Goal: Task Accomplishment & Management: Complete application form

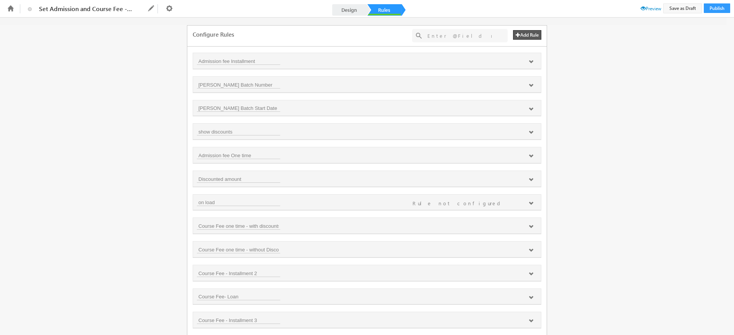
click at [652, 9] on span "Preview" at bounding box center [650, 9] width 21 height 6
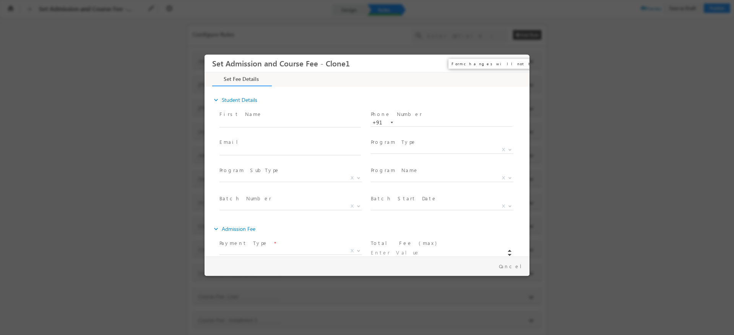
click at [520, 69] on button "×" at bounding box center [517, 64] width 13 height 14
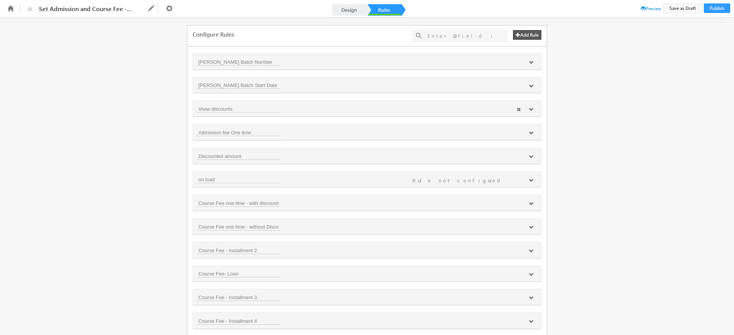
scroll to position [24, 0]
click at [530, 108] on icon at bounding box center [530, 109] width 5 height 5
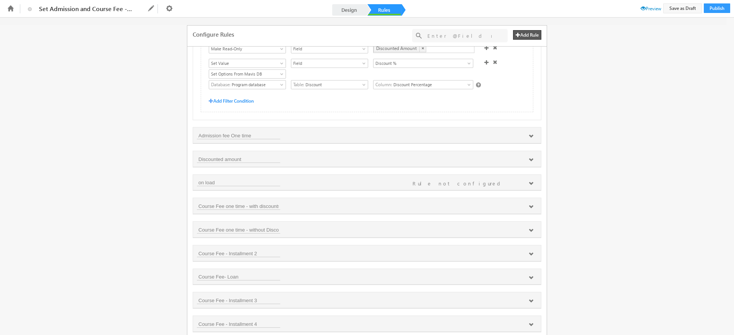
scroll to position [150, 0]
click at [529, 161] on icon at bounding box center [530, 159] width 5 height 5
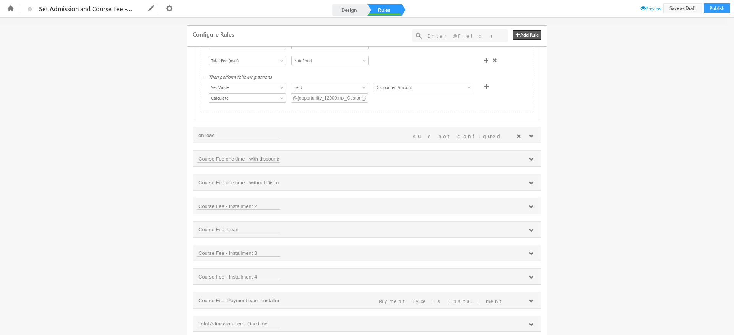
scroll to position [295, 0]
click at [530, 138] on icon at bounding box center [530, 136] width 5 height 5
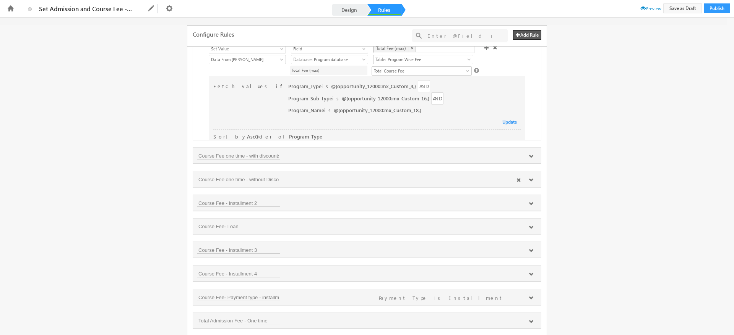
scroll to position [429, 0]
click at [530, 157] on icon at bounding box center [530, 155] width 5 height 5
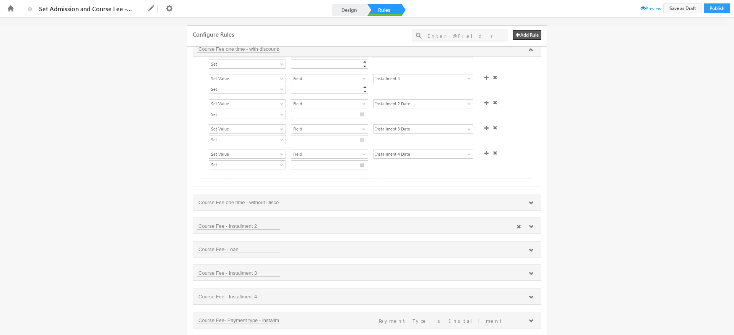
scroll to position [535, 0]
click at [529, 228] on icon at bounding box center [530, 226] width 5 height 5
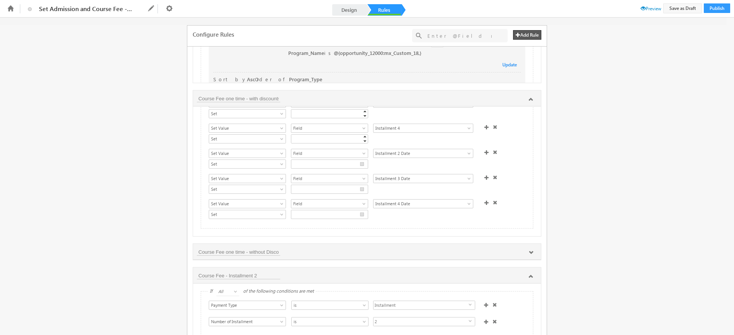
scroll to position [138, 0]
click at [530, 101] on icon at bounding box center [530, 99] width 5 height 5
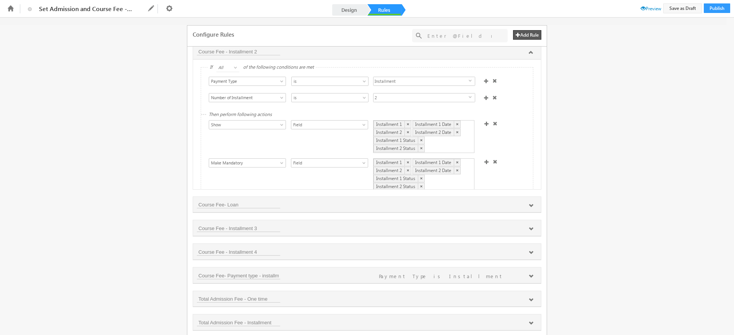
scroll to position [580, 0]
click at [529, 207] on icon at bounding box center [530, 205] width 5 height 5
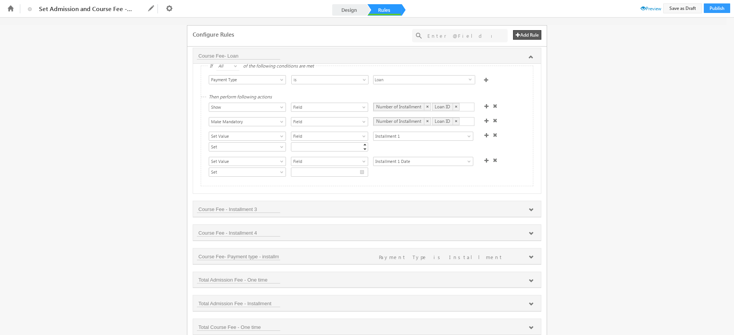
scroll to position [745, 0]
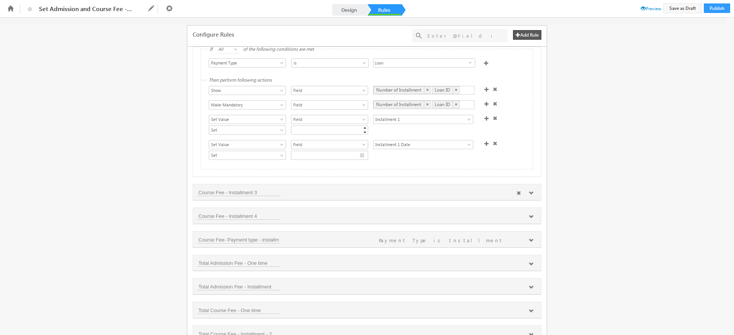
click at [529, 196] on icon at bounding box center [530, 193] width 5 height 5
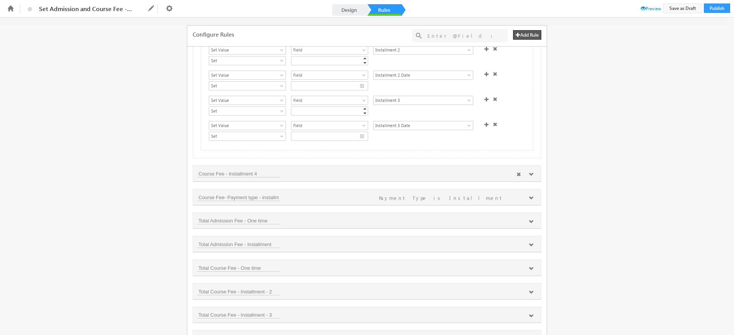
scroll to position [919, 0]
click at [528, 175] on icon at bounding box center [530, 172] width 5 height 5
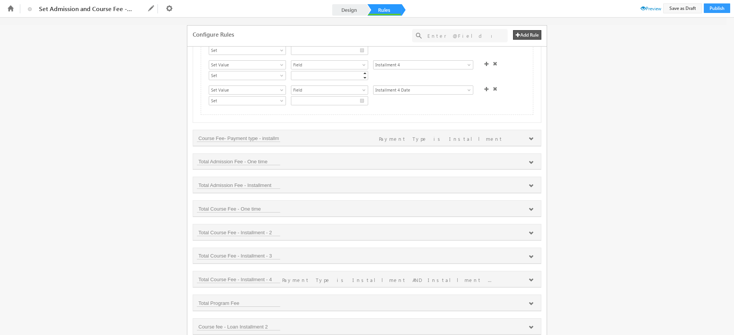
scroll to position [1108, 0]
click at [529, 138] on icon at bounding box center [530, 136] width 5 height 5
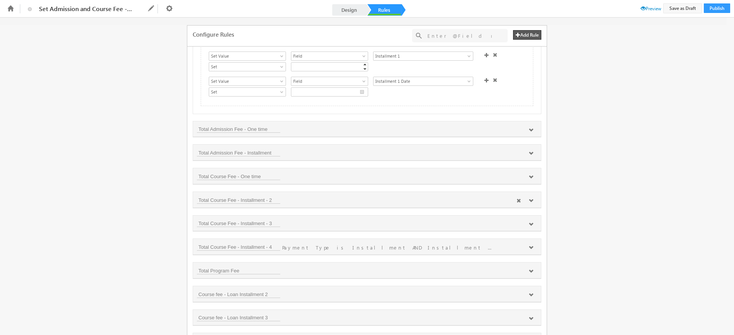
scroll to position [1275, 0]
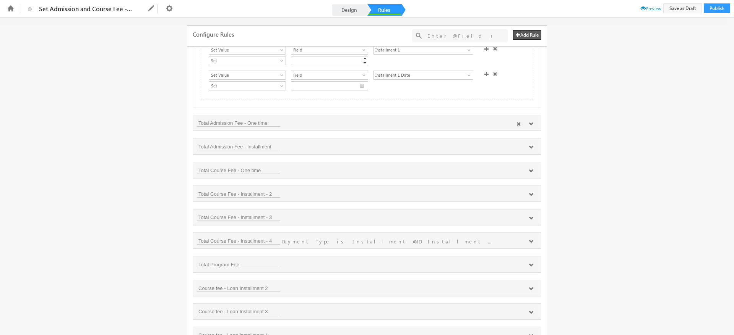
click at [527, 128] on div at bounding box center [524, 124] width 24 height 7
click at [528, 126] on icon at bounding box center [530, 124] width 5 height 5
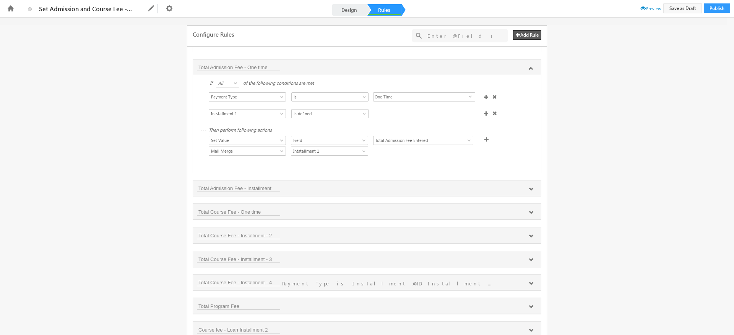
scroll to position [1331, 0]
click at [529, 191] on icon at bounding box center [530, 189] width 5 height 5
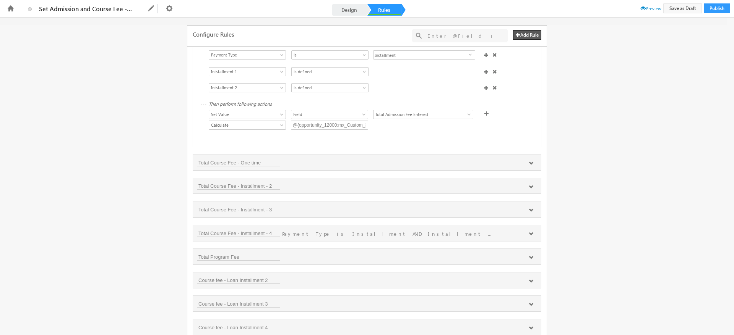
scroll to position [1503, 0]
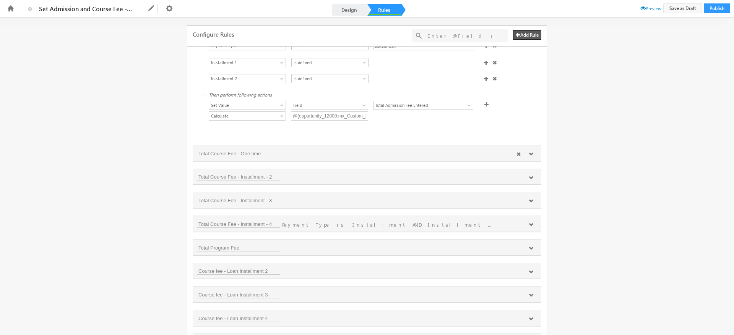
click at [530, 157] on icon at bounding box center [530, 154] width 5 height 5
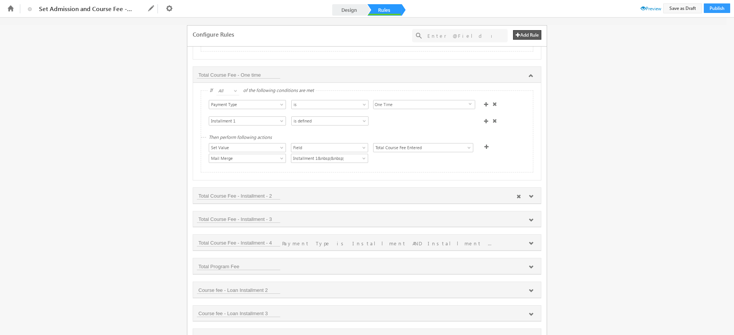
scroll to position [1624, 0]
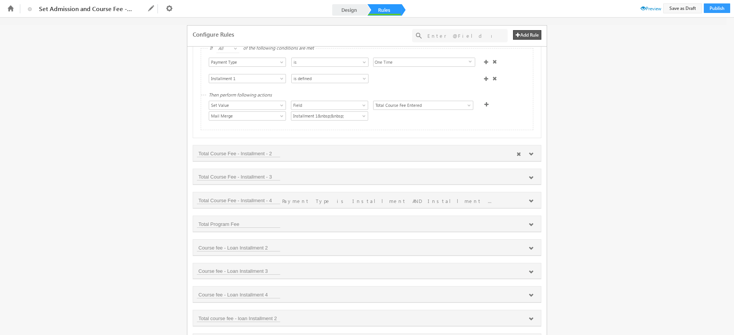
click at [529, 157] on icon at bounding box center [530, 154] width 5 height 5
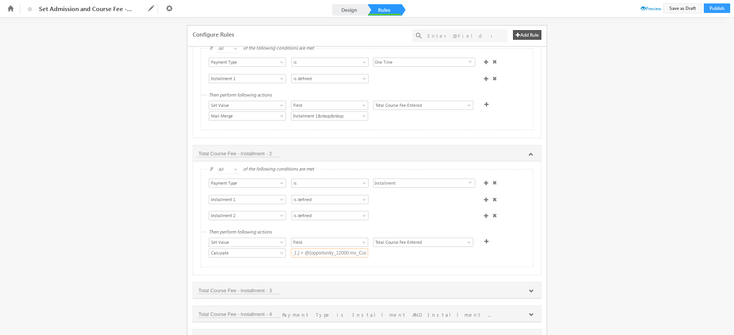
scroll to position [0, 178]
drag, startPoint x: 322, startPoint y: 266, endPoint x: 373, endPoint y: 267, distance: 51.6
click at [373, 259] on div "Set Data From API Calculate Mail Merge Data From [PERSON_NAME] Data From [PERSO…" at bounding box center [369, 254] width 320 height 11
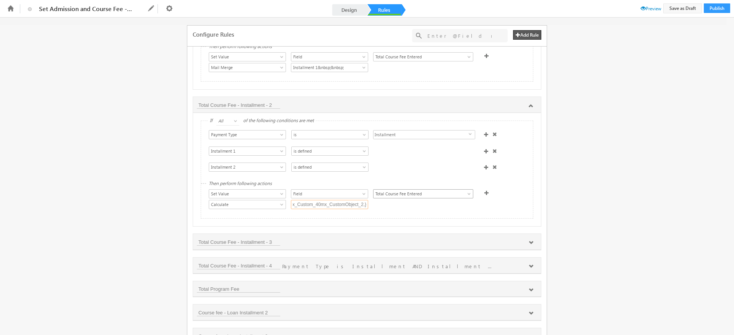
scroll to position [1674, 0]
click at [324, 207] on input "@{opportunity_12000:mx_Custom_40mx_CustomObject_1,} + @{opportunity_12000:mx_Cu…" at bounding box center [329, 202] width 77 height 9
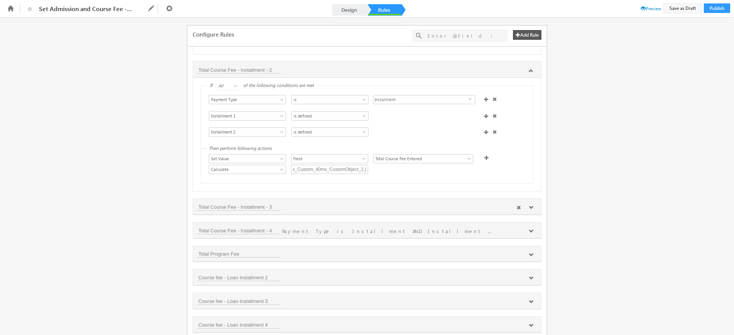
scroll to position [0, 0]
click at [531, 212] on div at bounding box center [524, 208] width 24 height 7
click at [530, 210] on icon at bounding box center [530, 208] width 5 height 5
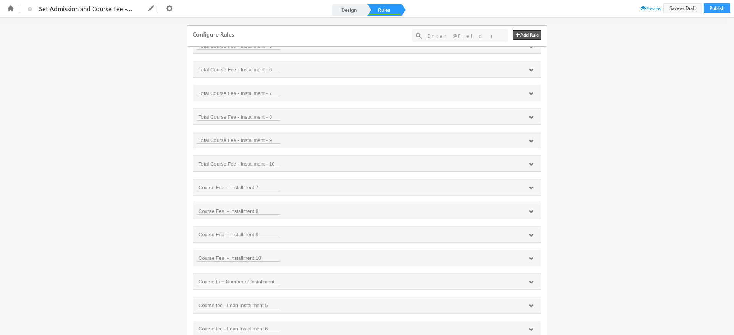
scroll to position [2201, 0]
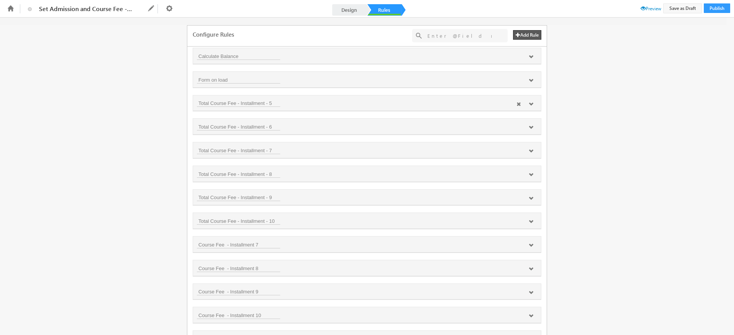
click at [528, 107] on icon at bounding box center [530, 104] width 5 height 5
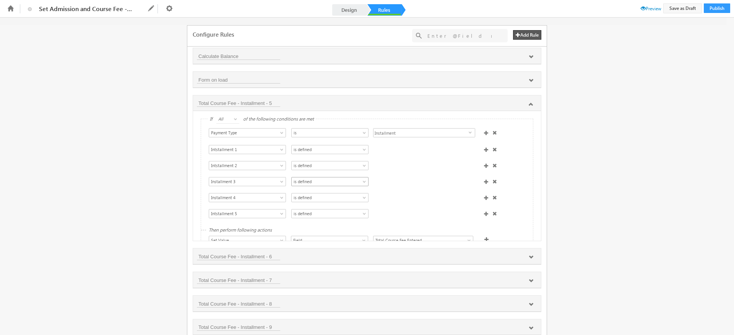
scroll to position [35, 0]
click at [353, 224] on input "@{opportunity_12000:mx_Custom_40mx_CustomObject_1,} + @{opportunity_12000:mx_Cu…" at bounding box center [329, 219] width 77 height 9
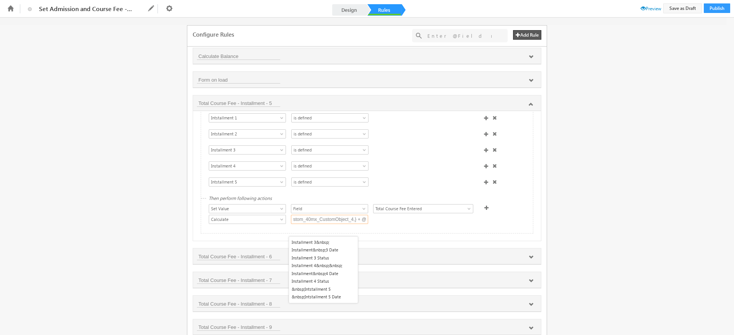
scroll to position [240, 0]
click at [335, 288] on li "&nbsp;Intstallment 5" at bounding box center [323, 289] width 69 height 8
type input "@{opportunity_12000:mx_Custom_40mx_CustomObject_1,} + @{opportunity_12000:mx_Cu…"
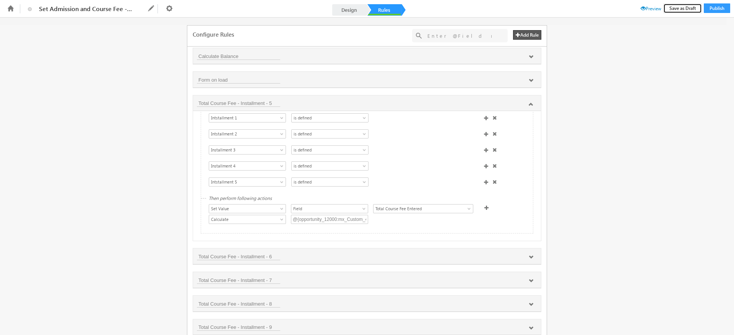
click at [679, 10] on button "Save as Draft" at bounding box center [682, 8] width 39 height 10
click at [642, 7] on span at bounding box center [642, 8] width 5 height 5
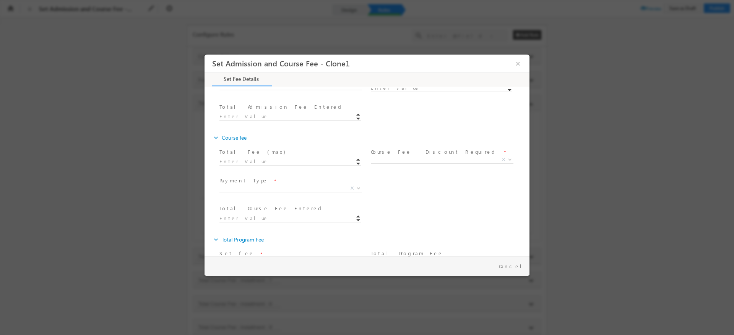
scroll to position [160, 0]
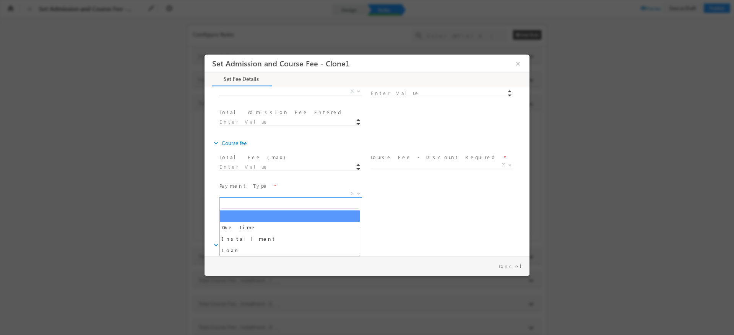
click at [321, 196] on span "X" at bounding box center [290, 194] width 143 height 8
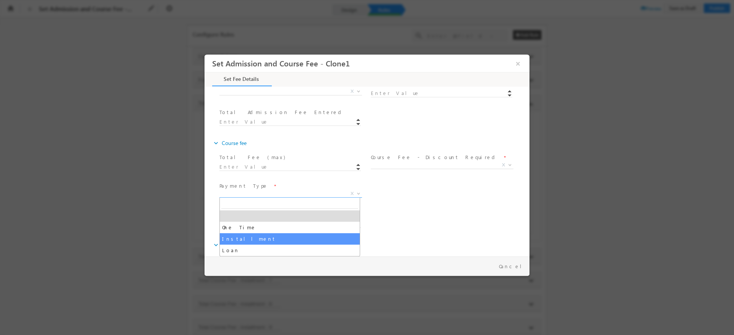
select select "Installment"
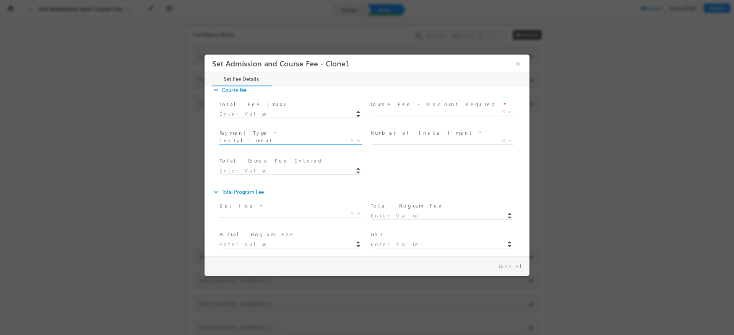
scroll to position [217, 0]
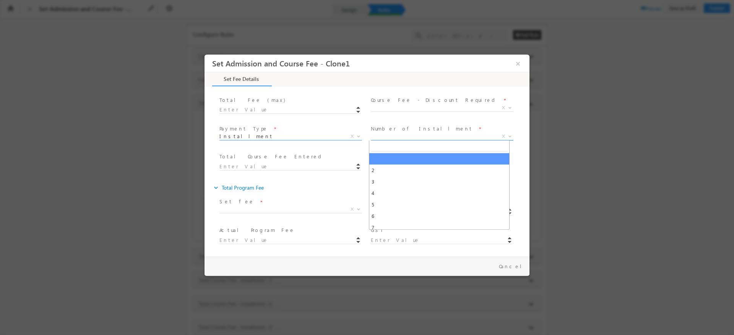
click at [415, 137] on span "X" at bounding box center [442, 137] width 143 height 8
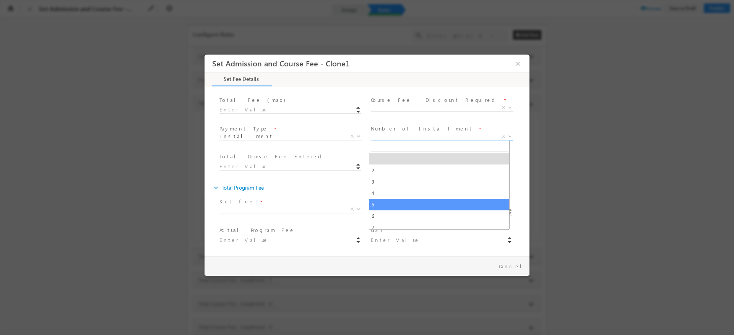
select select "5"
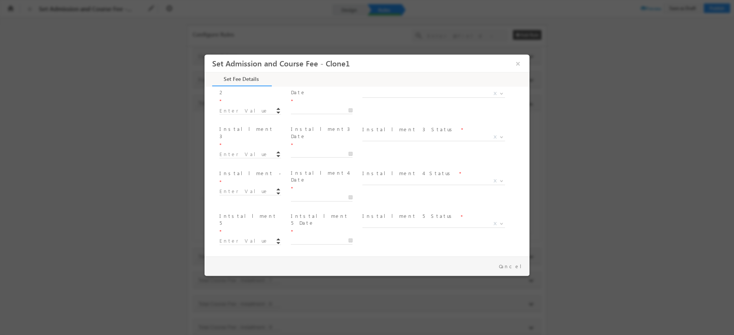
scroll to position [274, 0]
click at [246, 121] on input at bounding box center [250, 125] width 62 height 8
type input "10.00"
click at [233, 165] on input at bounding box center [250, 169] width 62 height 8
type input "10.00"
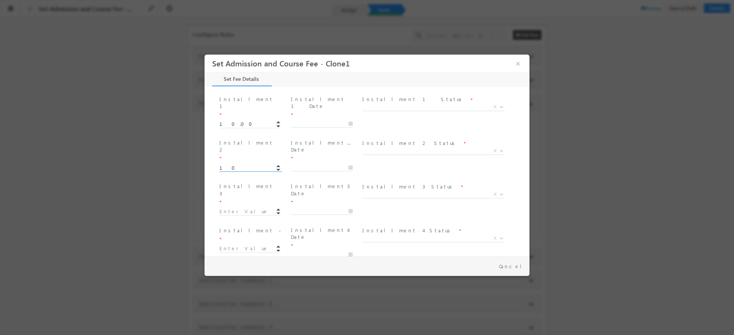
type input "20"
click at [230, 208] on input at bounding box center [250, 212] width 62 height 8
type input "10.00"
type input "30"
click at [230, 245] on input at bounding box center [250, 249] width 62 height 8
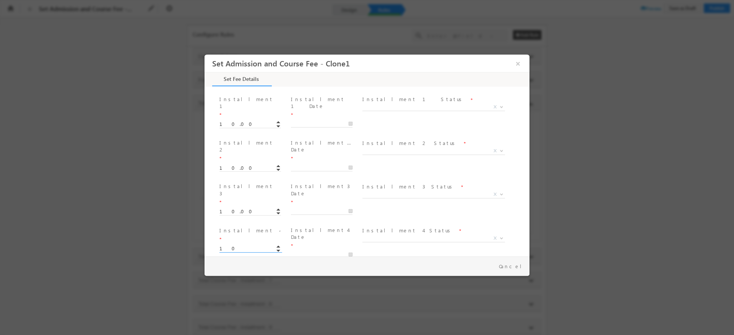
type input "10.00"
type input "40"
click at [231, 295] on input at bounding box center [250, 299] width 62 height 8
type input "10.00"
type input "40"
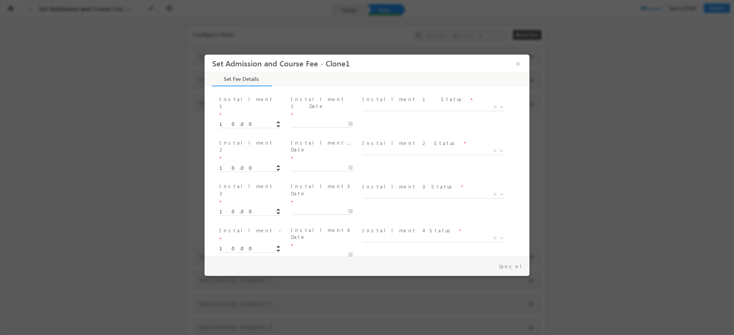
click at [342, 314] on span "Total Course Fee Entered *" at bounding box center [289, 318] width 141 height 8
click at [520, 61] on button "×" at bounding box center [517, 64] width 13 height 14
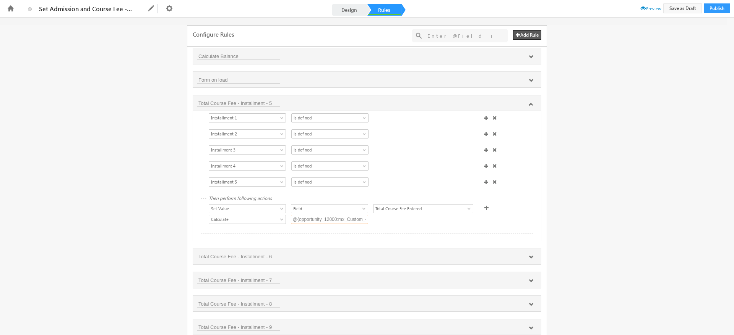
drag, startPoint x: 340, startPoint y: 232, endPoint x: 369, endPoint y: 237, distance: 29.1
click at [340, 224] on input "@{opportunity_12000:mx_Custom_40mx_CustomObject_1,} + @{opportunity_12000:mx_Cu…" at bounding box center [329, 219] width 77 height 9
type input "@{opportunity_12000:mx_Custom_40mx_CustomObject_1,} + @{opportunity_12000:mx_Cu…"
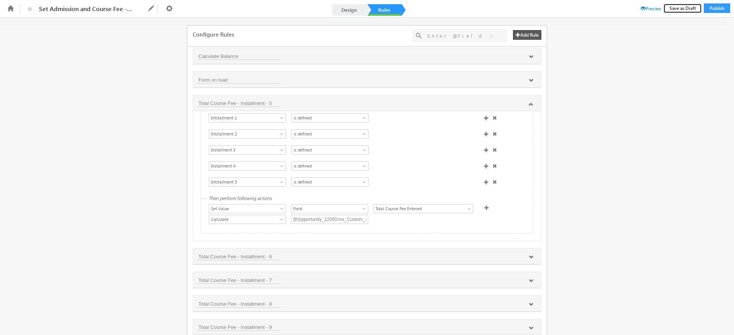
click at [682, 7] on button "Save as Draft" at bounding box center [682, 8] width 39 height 10
click at [649, 8] on span "Preview" at bounding box center [650, 9] width 21 height 6
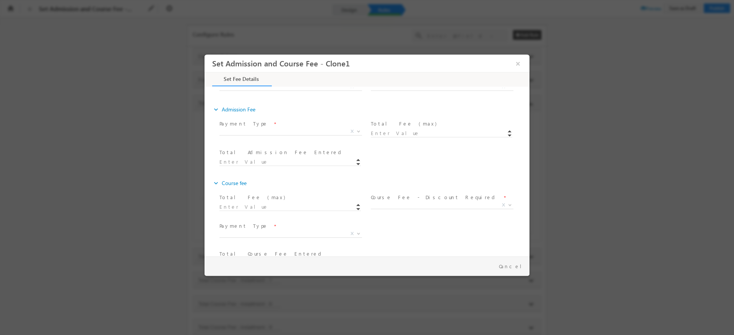
scroll to position [172, 0]
click at [294, 182] on span "X" at bounding box center [290, 182] width 143 height 8
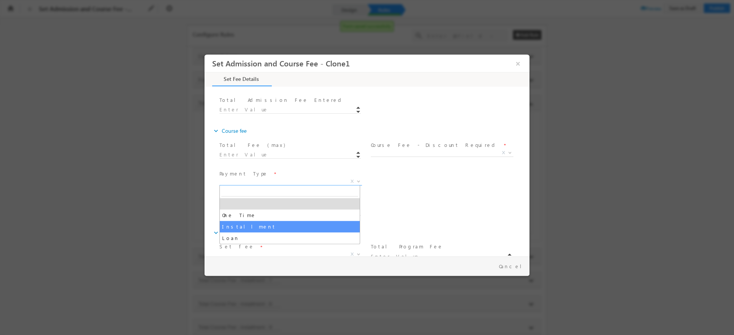
select select "Installment"
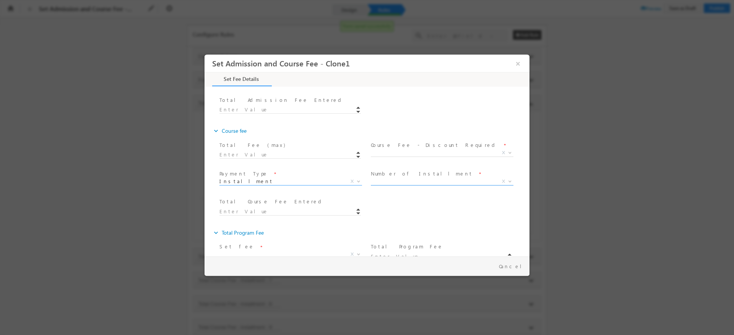
click at [444, 182] on span "X" at bounding box center [442, 182] width 143 height 8
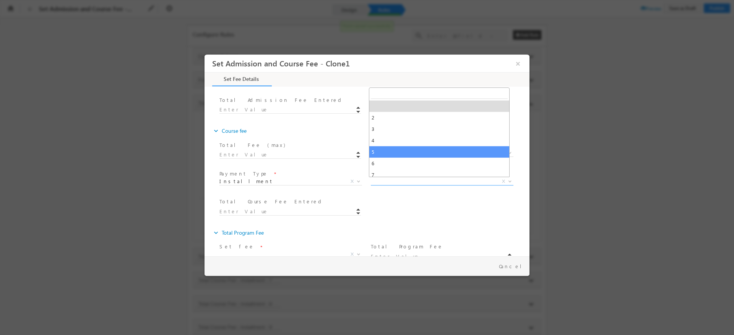
select select "5"
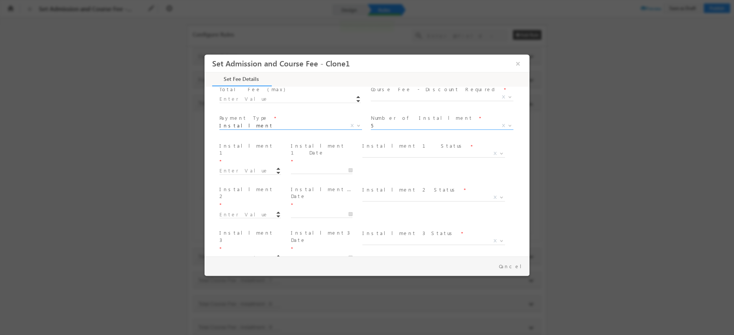
scroll to position [287, 0]
click at [243, 109] on input at bounding box center [250, 113] width 62 height 8
type input "10.00"
click at [233, 152] on input at bounding box center [250, 156] width 62 height 8
type input "10.00"
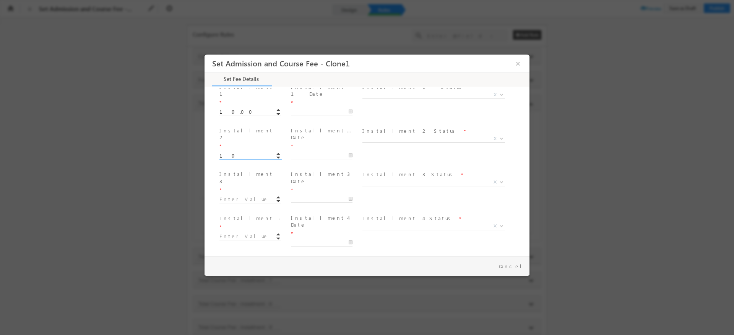
type input "20"
click at [229, 196] on input at bounding box center [250, 200] width 62 height 8
type input "10.00"
type input "30"
click at [227, 233] on input at bounding box center [250, 237] width 62 height 8
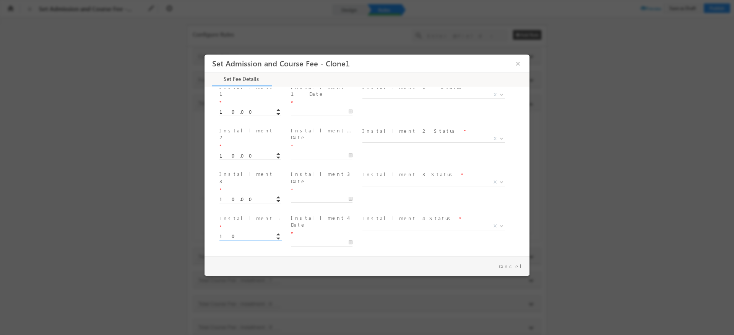
type input "10.00"
type input "40"
click at [233, 283] on input at bounding box center [250, 287] width 62 height 8
type input "10.00"
type input "40"
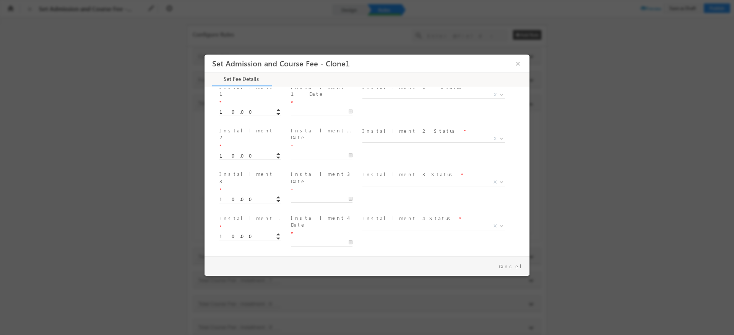
click at [344, 290] on span at bounding box center [323, 294] width 65 height 8
click at [521, 61] on button "×" at bounding box center [517, 64] width 13 height 14
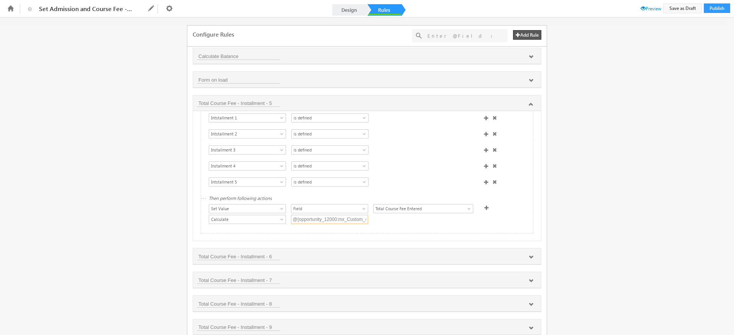
click at [341, 224] on input "@{opportunity_12000:mx_Custom_40mx_CustomObject_1,} + @{opportunity_12000:mx_Cu…" at bounding box center [329, 219] width 77 height 9
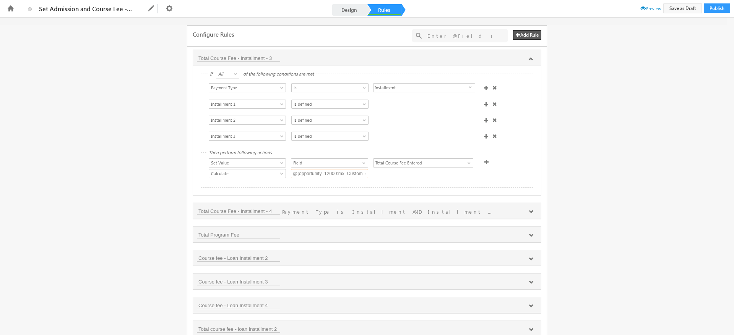
scroll to position [0, 0]
click at [334, 178] on input "@{opportunity_12000:mx_Custom_40mx_CustomObject_1,} + @{opportunity_12000:mx_Cu…" at bounding box center [329, 173] width 77 height 9
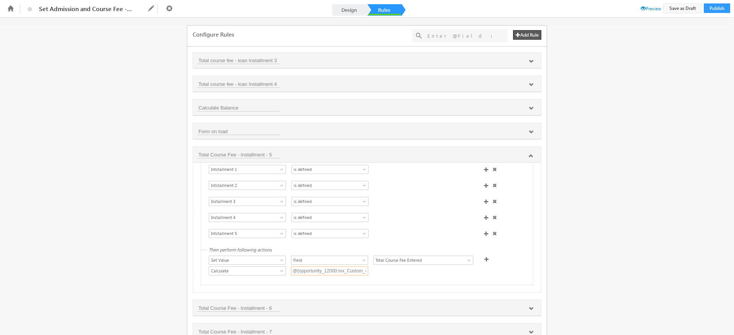
click at [337, 276] on input "@{opportunity_12000:mx_Custom_40mx_CustomObject_1,} + @{opportunity_12000:mx_Cu…" at bounding box center [329, 271] width 77 height 9
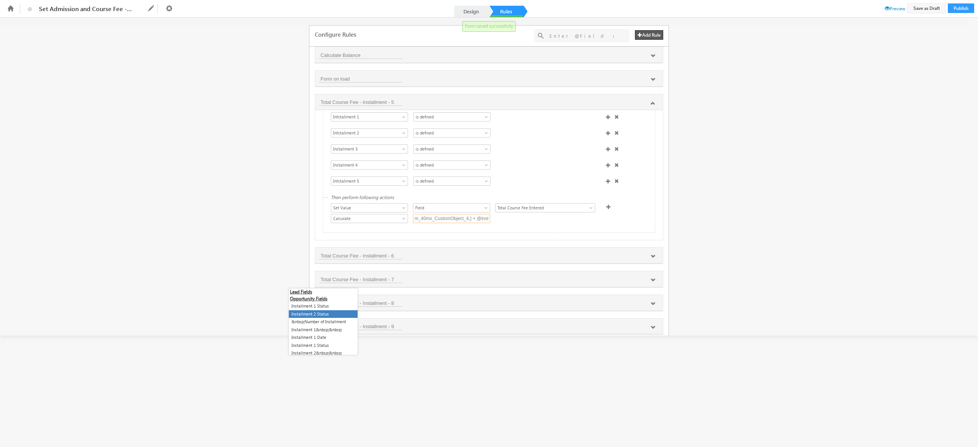
type input "@{opportunity_12000:mx_Custom_40mx_CustomObject_1,} + @{opportunity_12000:mx_Cu…"
click at [733, 212] on div "Fields Select an Account Fields Select an Account Select an Account Lead Fields…" at bounding box center [489, 177] width 978 height 318
click at [472, 11] on link "Design" at bounding box center [471, 11] width 34 height 11
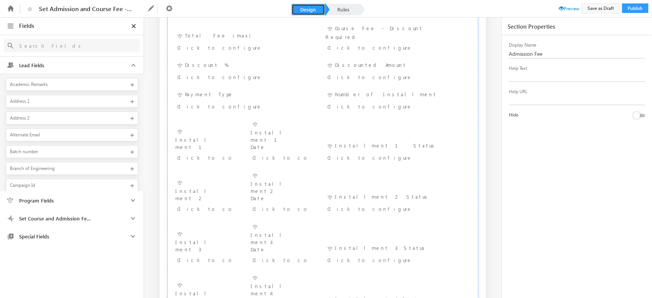
scroll to position [306, 0]
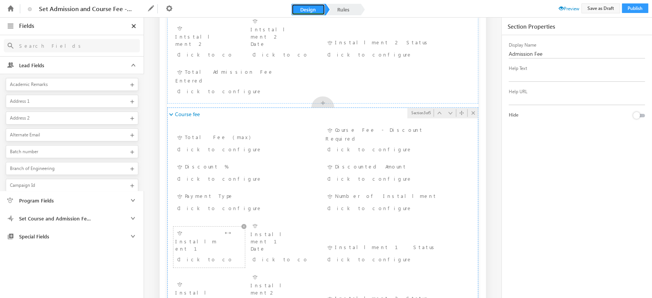
click at [208, 254] on div "Click to configure" at bounding box center [204, 258] width 54 height 9
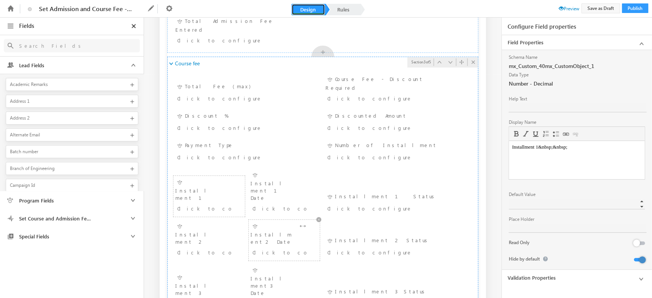
scroll to position [459, 0]
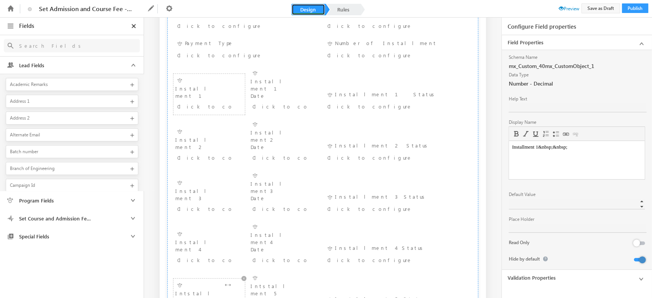
click at [299, 273] on div "Intstallment 5 Date Click to configure" at bounding box center [284, 295] width 67 height 44
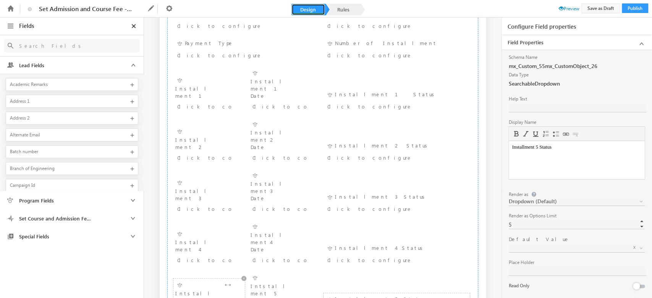
click at [205, 280] on div "Intstallment 5 Click to configure" at bounding box center [208, 298] width 67 height 37
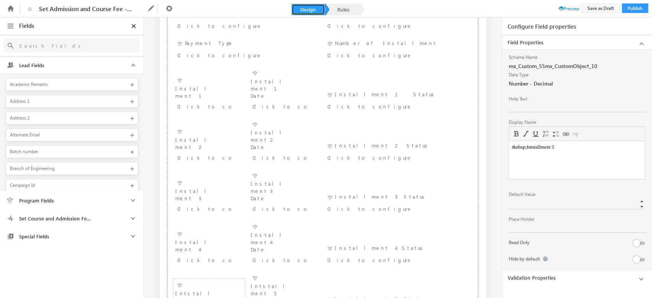
click at [202, 230] on div "Intstallment 5 Click to configure" at bounding box center [208, 248] width 67 height 37
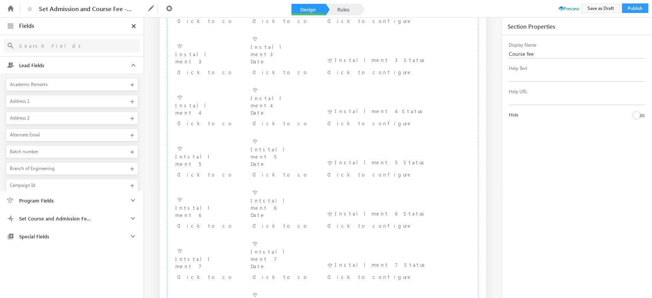
scroll to position [611, 0]
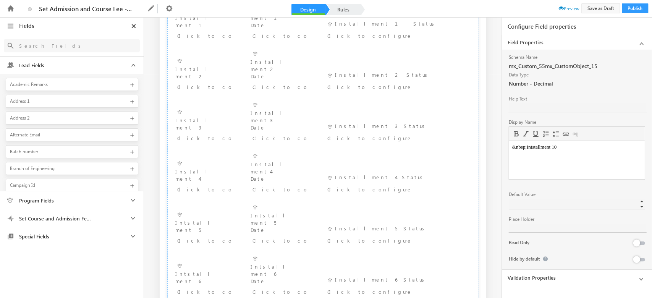
scroll to position [459, 0]
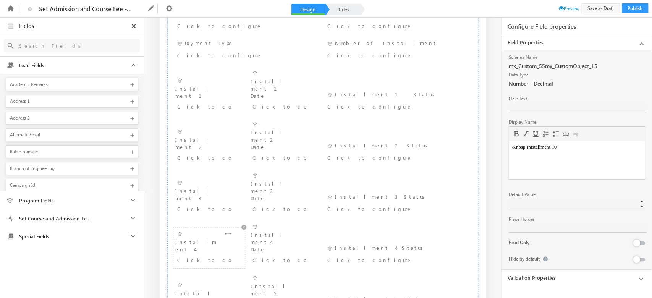
click at [197, 255] on div "Click to configure" at bounding box center [204, 259] width 54 height 9
click at [204, 280] on div "Intstallment 5 Click to configure" at bounding box center [208, 298] width 67 height 37
click at [193, 229] on div "Installment 4 Click to configure" at bounding box center [208, 247] width 67 height 37
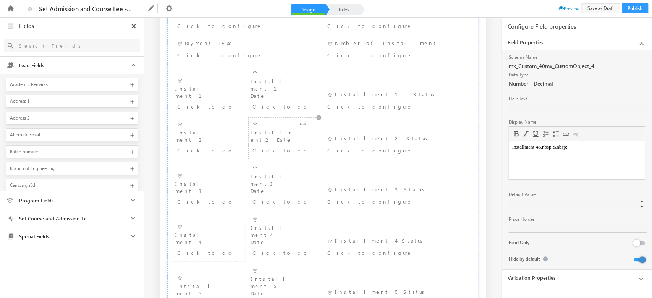
click at [268, 120] on div "Installment 2 Date Click to configure" at bounding box center [284, 138] width 67 height 37
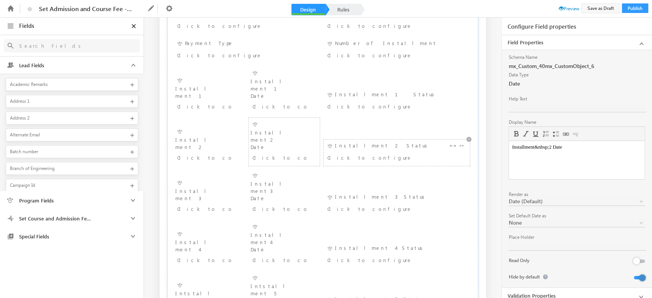
click at [341, 153] on div "Click to configure" at bounding box center [384, 157] width 114 height 9
click at [199, 280] on div "Intstallment 5 Click to configure" at bounding box center [208, 298] width 67 height 37
drag, startPoint x: 527, startPoint y: 147, endPoint x: 1058, endPoint y: 333, distance: 563.5
click at [527, 147] on body "&nbsp;Intstallment 5" at bounding box center [577, 147] width 130 height 6
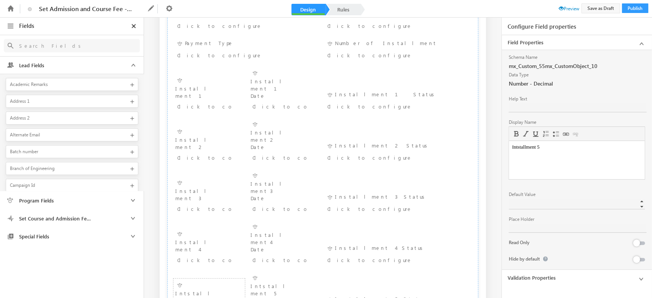
click at [568, 153] on html "Intstallment 5" at bounding box center [577, 147] width 136 height 12
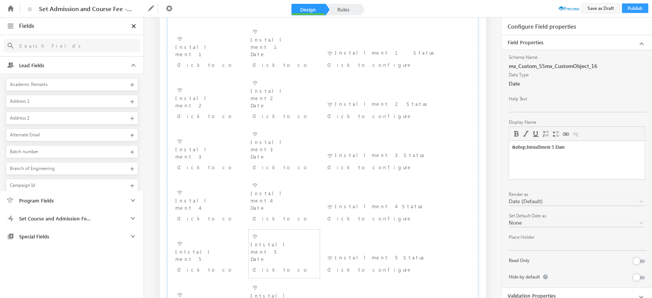
scroll to position [560, 0]
click at [343, 9] on link "Rules" at bounding box center [344, 9] width 34 height 11
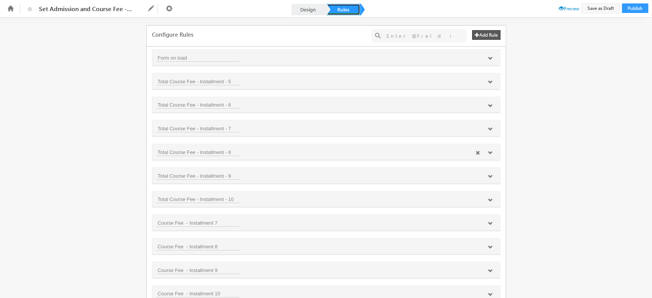
scroll to position [648, 0]
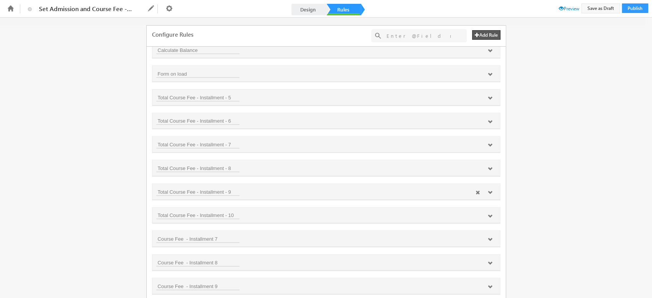
click at [489, 97] on icon at bounding box center [490, 98] width 5 height 5
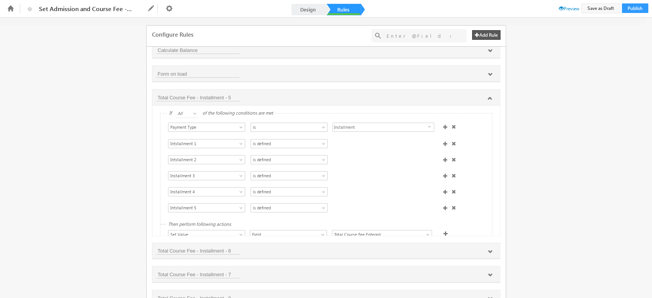
scroll to position [34, 0]
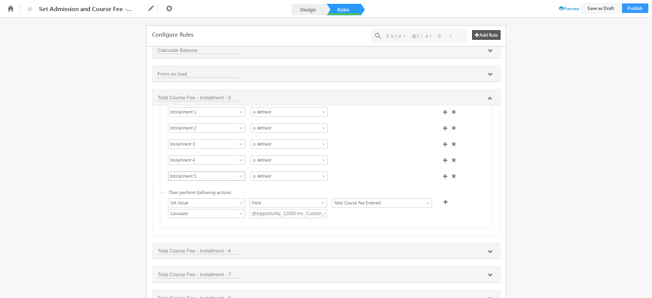
click at [211, 173] on span "Intstallment 5" at bounding box center [203, 176] width 69 height 7
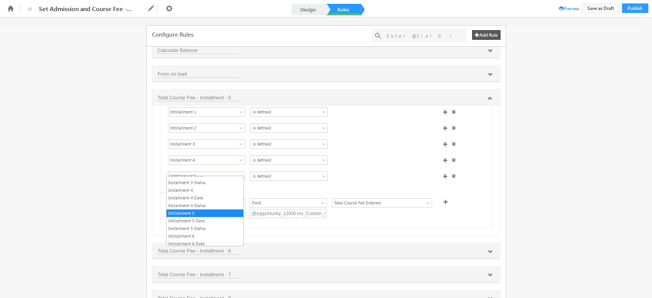
click at [480, 172] on div "Select Condition Form First Name Phone Number Email Program Type Program SubTyp…" at bounding box center [329, 177] width 326 height 11
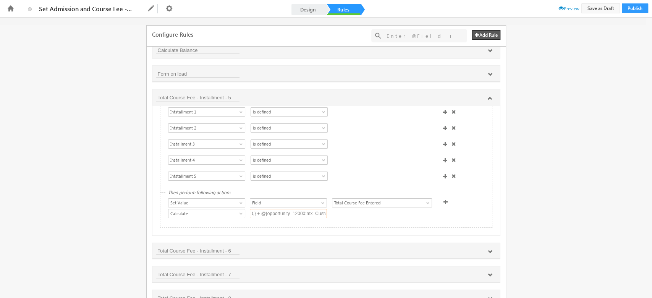
scroll to position [0, 452]
drag, startPoint x: 308, startPoint y: 209, endPoint x: 425, endPoint y: 217, distance: 117.6
click at [425, 217] on div "Then perform following actions Show Hide Set Value Make Read-Only Make Mandator…" at bounding box center [326, 210] width 332 height 34
click at [320, 209] on input "@{opportunity_12000:mx_Custom_40mx_CustomObject_1,} + @{opportunity_12000:mx_Cu…" at bounding box center [288, 213] width 77 height 9
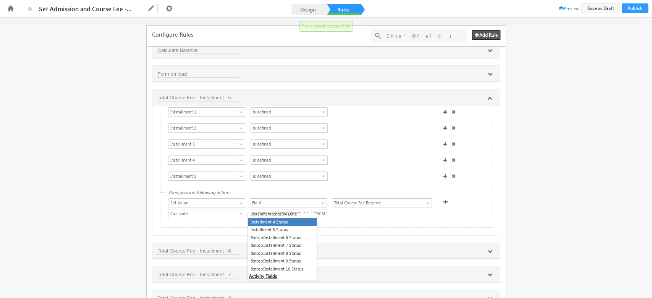
scroll to position [0, 0]
click at [345, 228] on div "If All Any All of the following conditions are met Select Condition Form First …" at bounding box center [326, 170] width 348 height 130
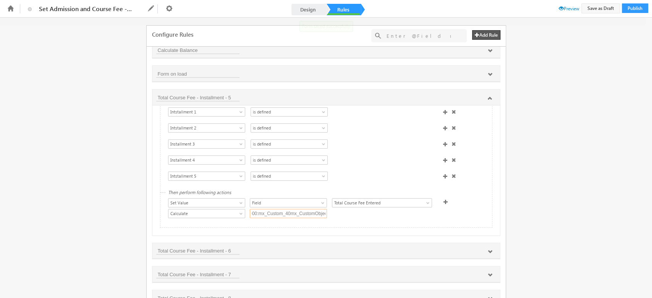
scroll to position [0, 452]
drag, startPoint x: 316, startPoint y: 209, endPoint x: 365, endPoint y: 206, distance: 49.8
click at [365, 209] on div "Set Data From API Calculate Mail Merge Data From [PERSON_NAME] Data From [PERSO…" at bounding box center [328, 214] width 320 height 11
click at [314, 210] on input "@{opportunity_12000:mx_Custom_40mx_CustomObject_1,} + @{opportunity_12000:mx_Cu…" at bounding box center [288, 213] width 77 height 9
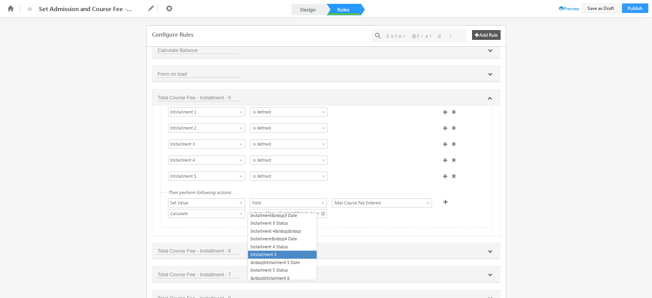
scroll to position [0, 0]
click at [288, 253] on li "Intstallment 5" at bounding box center [282, 255] width 69 height 8
type input "@{opportunity_12000:mx_Custom_40mx_CustomObject_1,} + @{opportunity_12000:mx_Cu…"
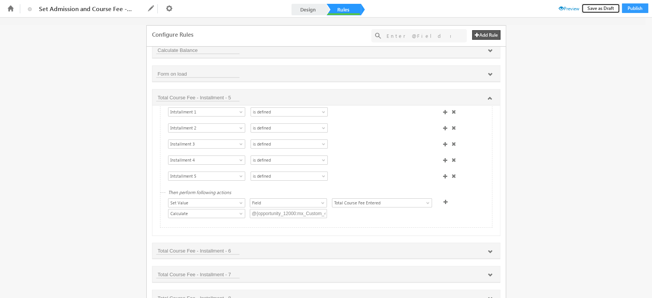
click at [600, 7] on button "Save as Draft" at bounding box center [601, 8] width 39 height 10
click at [564, 7] on span "Preview" at bounding box center [569, 9] width 21 height 6
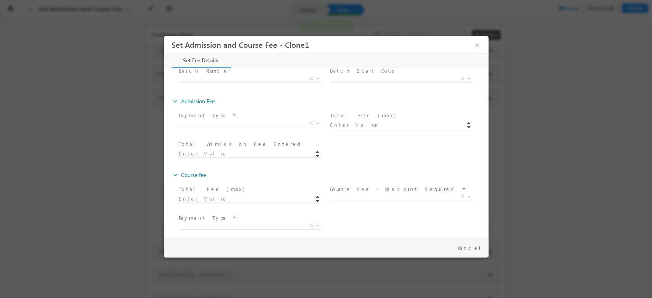
scroll to position [204, 0]
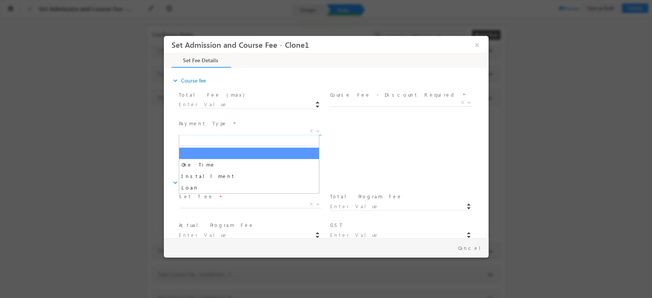
click at [290, 128] on span "X" at bounding box center [249, 132] width 143 height 8
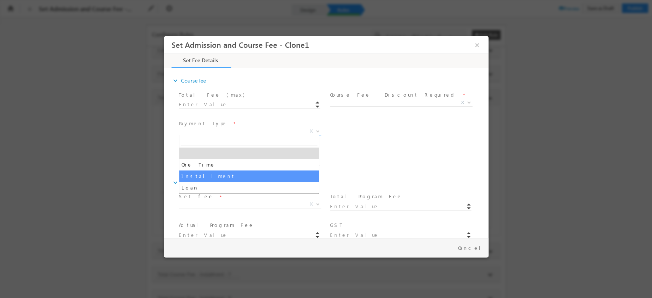
select select "Installment"
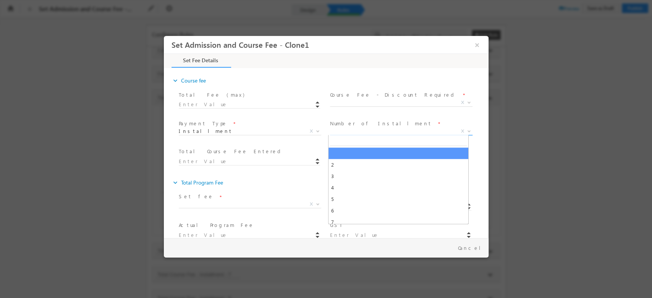
click at [368, 132] on span "X" at bounding box center [401, 132] width 143 height 8
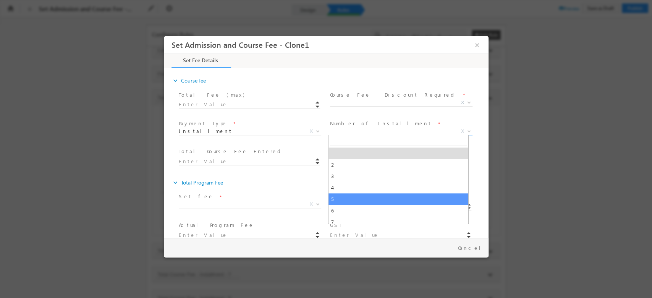
select select "5"
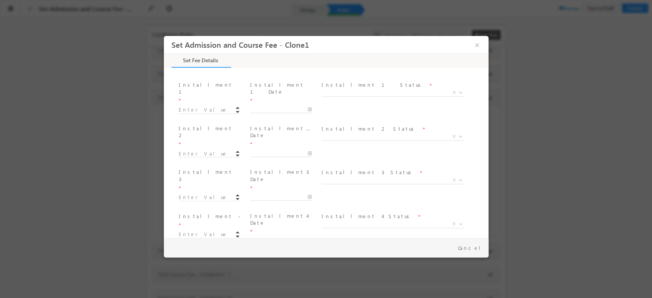
scroll to position [254, 0]
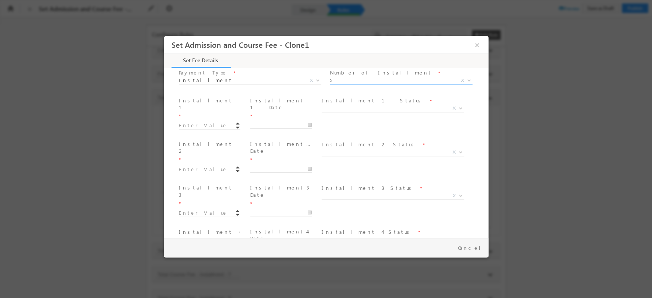
click at [200, 104] on span "Installment 1 *" at bounding box center [210, 108] width 65 height 23
click at [199, 122] on input at bounding box center [209, 126] width 62 height 8
type input "10.00"
click at [188, 173] on span at bounding box center [209, 173] width 63 height 0
type input "10.00"
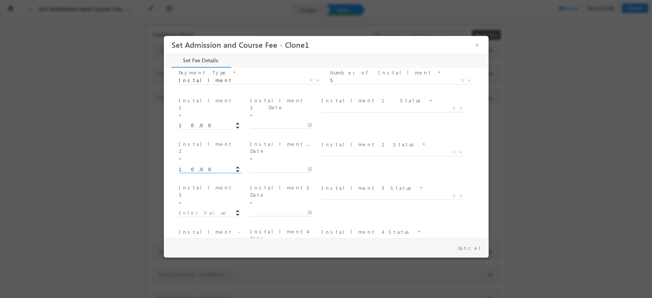
type input "20"
click at [193, 209] on input at bounding box center [209, 213] width 62 height 8
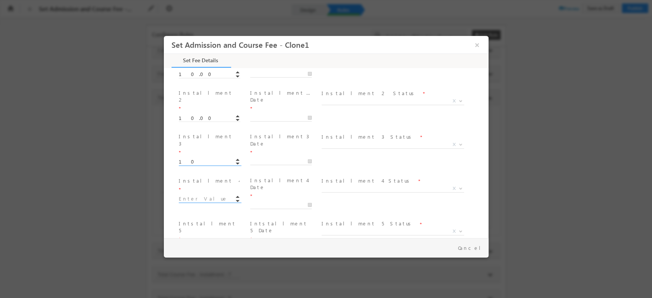
type input "10.00"
type input "30"
click at [185, 195] on input at bounding box center [209, 199] width 62 height 8
type input "10.00"
type input "40"
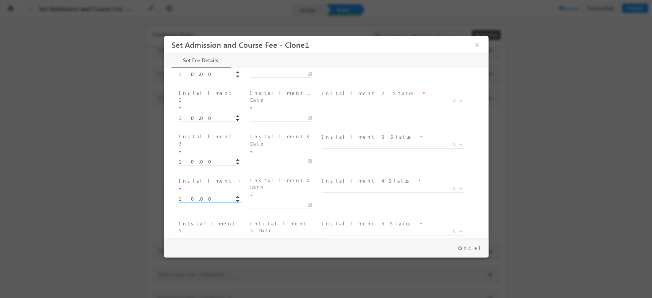
click at [180, 245] on input at bounding box center [209, 249] width 62 height 8
type input "10.00"
type input "40"
click at [296, 264] on span "Total Course Fee Entered *" at bounding box center [248, 268] width 141 height 8
click at [295, 264] on span "Total Course Fee Entered *" at bounding box center [248, 268] width 141 height 8
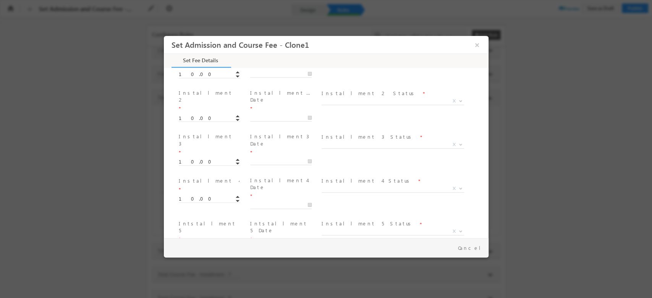
scroll to position [254, 0]
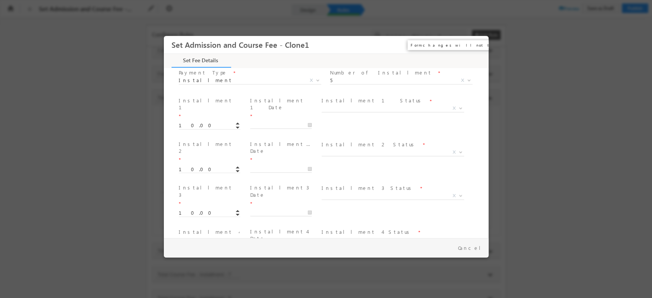
click at [479, 47] on button "×" at bounding box center [476, 45] width 13 height 14
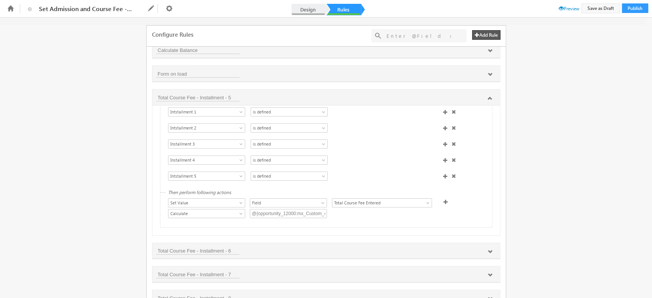
click at [305, 10] on link "Design" at bounding box center [309, 9] width 34 height 11
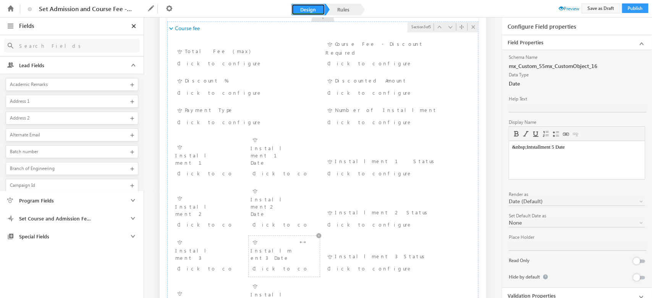
scroll to position [407, 0]
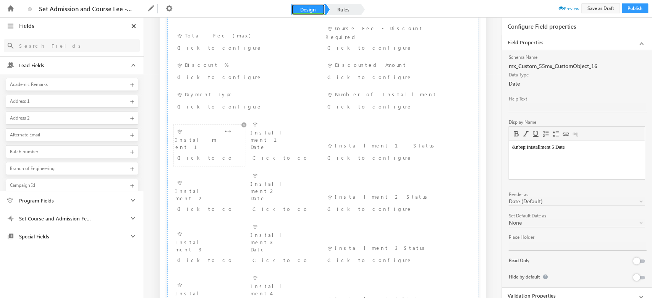
click at [227, 153] on div "Click to configure" at bounding box center [204, 157] width 54 height 9
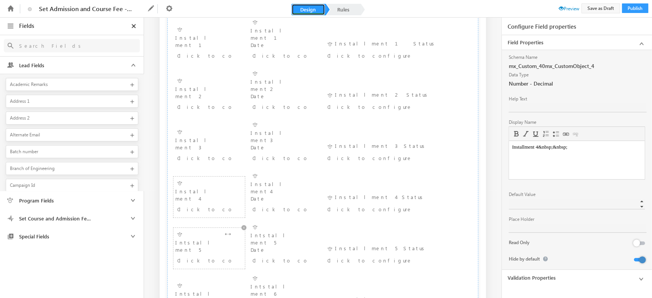
click at [205, 230] on div "Intstallment 5 Click to configure" at bounding box center [208, 248] width 67 height 37
click at [642, 261] on button at bounding box center [639, 259] width 11 height 3
click at [208, 281] on div "Intstallment 6 Click to configure" at bounding box center [208, 299] width 67 height 37
click at [639, 259] on div at bounding box center [636, 259] width 7 height 7
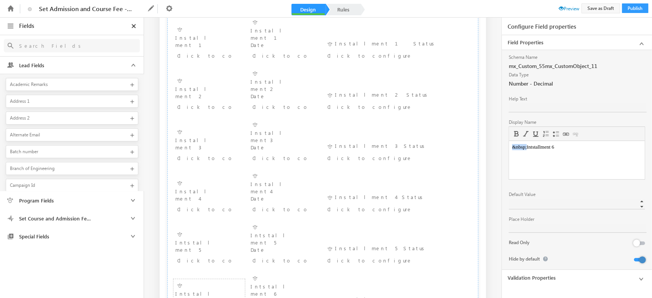
drag, startPoint x: 528, startPoint y: 150, endPoint x: 513, endPoint y: 150, distance: 14.5
click at [513, 150] on body "&nbsp;Intstallment 6" at bounding box center [577, 147] width 130 height 6
click at [642, 256] on div at bounding box center [635, 260] width 20 height 11
click at [642, 258] on button at bounding box center [639, 259] width 11 height 3
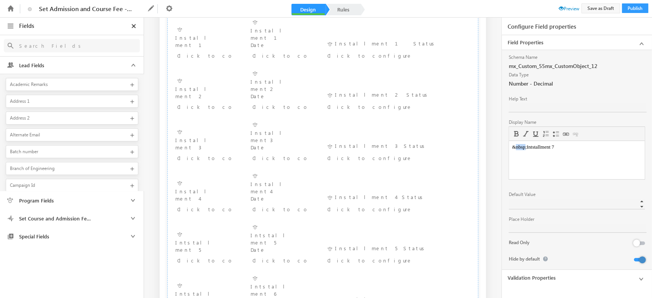
drag, startPoint x: 527, startPoint y: 147, endPoint x: 516, endPoint y: 150, distance: 10.9
click at [516, 150] on body "&nbsp;Intstallment 7" at bounding box center [577, 147] width 130 height 6
click at [641, 260] on button at bounding box center [639, 259] width 11 height 3
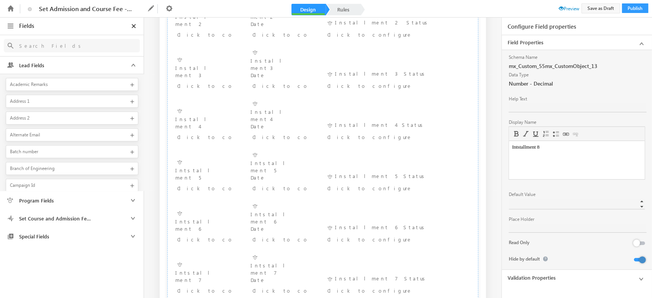
scroll to position [611, 0]
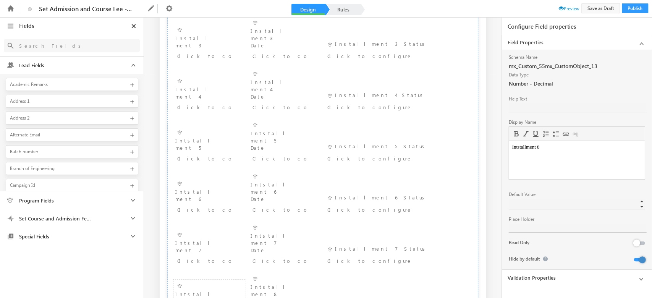
drag, startPoint x: 528, startPoint y: 149, endPoint x: 1017, endPoint y: 295, distance: 510.5
click at [509, 153] on html "&nbsp;Intstallment 9" at bounding box center [577, 147] width 136 height 12
click at [643, 258] on button at bounding box center [639, 259] width 11 height 3
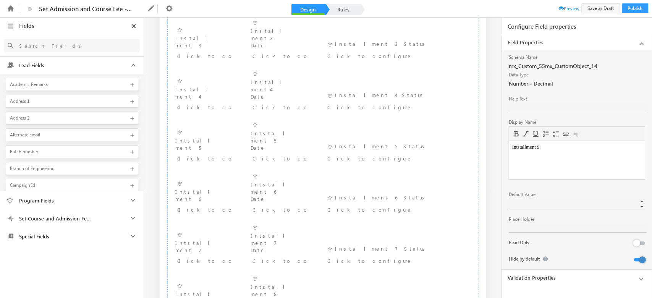
drag, startPoint x: 528, startPoint y: 147, endPoint x: 1011, endPoint y: 295, distance: 504.8
click at [509, 153] on html "&nbsp;Intstallment 10" at bounding box center [577, 147] width 136 height 12
click at [640, 259] on button at bounding box center [639, 259] width 11 height 3
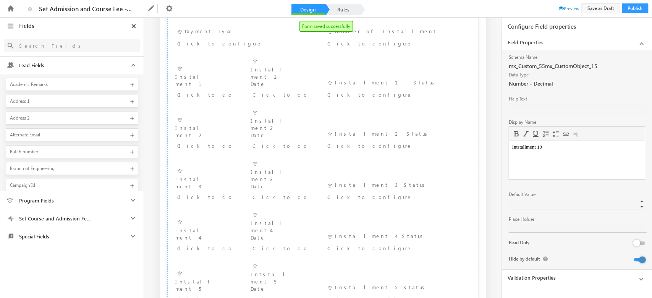
scroll to position [459, 0]
click at [301, 222] on div "Installment 4 Date Click to configure" at bounding box center [284, 240] width 67 height 37
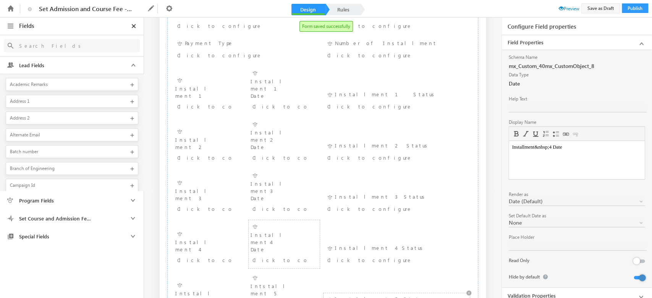
scroll to position [0, 0]
click at [528, 293] on link "Validation Properties" at bounding box center [577, 295] width 150 height 15
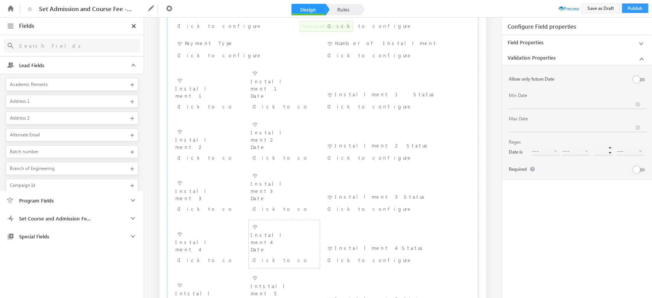
click at [643, 56] on icon at bounding box center [642, 59] width 10 height 10
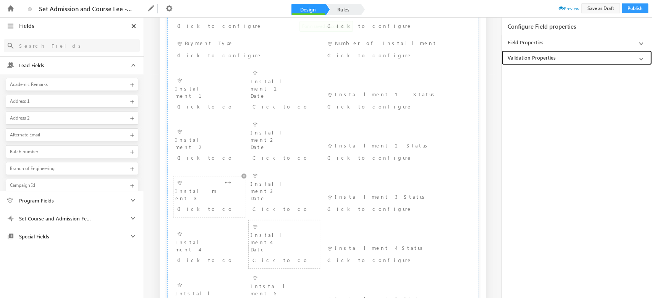
click at [189, 204] on div "Click to configure" at bounding box center [204, 208] width 54 height 9
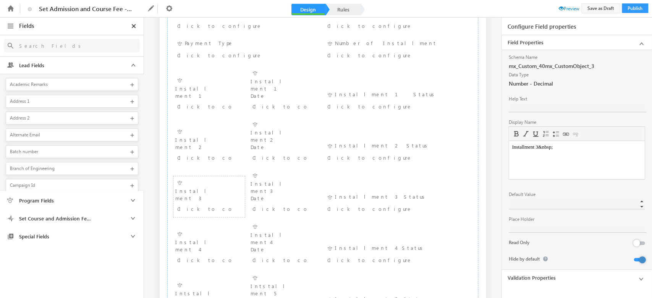
click at [553, 277] on link "Validation Properties" at bounding box center [577, 278] width 150 height 15
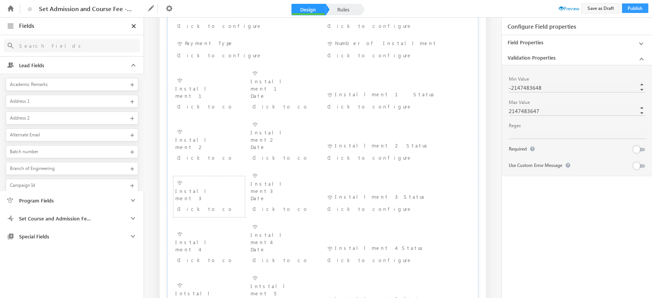
click at [643, 38] on link "Field Properties" at bounding box center [577, 42] width 150 height 15
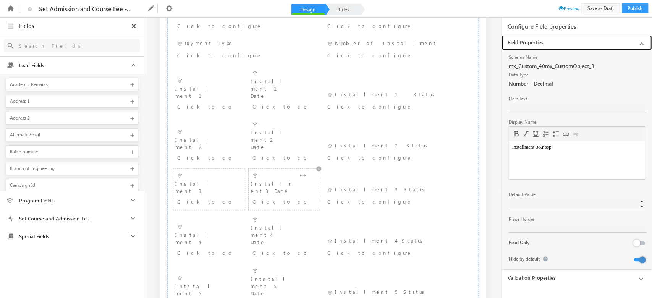
click at [263, 171] on div "Installment 3 Date Click to configure" at bounding box center [284, 189] width 67 height 37
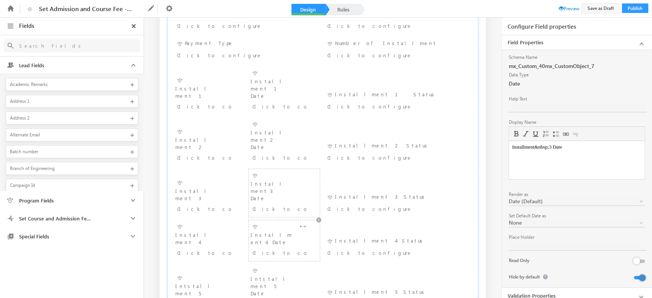
click at [277, 222] on div "Installment 4 Date Click to configure" at bounding box center [284, 240] width 67 height 37
click at [551, 148] on body "Installment&nbsp;4 Date" at bounding box center [577, 147] width 130 height 6
click at [639, 277] on div at bounding box center [636, 277] width 7 height 7
drag, startPoint x: 528, startPoint y: 151, endPoint x: 507, endPoint y: 153, distance: 21.2
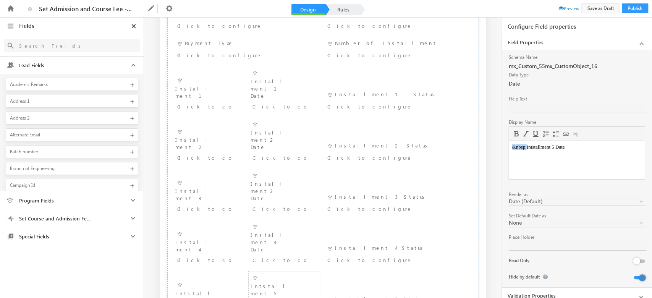
click at [509, 153] on html "&nbsp;Intstallment 5 Date" at bounding box center [577, 147] width 136 height 12
drag, startPoint x: 528, startPoint y: 147, endPoint x: 1001, endPoint y: 295, distance: 496.0
click at [509, 153] on html "&nbsp;Intstallment 6 Date" at bounding box center [577, 147] width 136 height 12
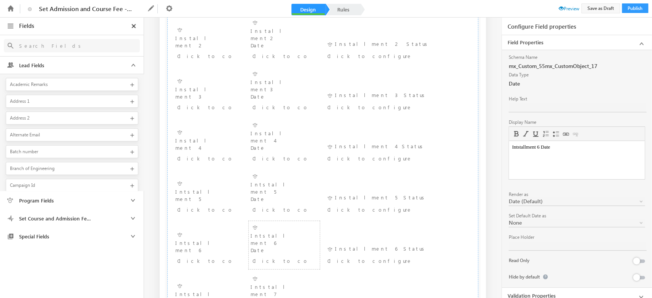
click at [644, 277] on button at bounding box center [639, 277] width 11 height 3
click at [272, 274] on div "Intstallment 7 Date Click to configure" at bounding box center [284, 296] width 67 height 44
drag, startPoint x: 527, startPoint y: 148, endPoint x: 513, endPoint y: 150, distance: 14.3
click at [513, 150] on body "&nbsp;Intstallment 7 Date" at bounding box center [577, 147] width 130 height 6
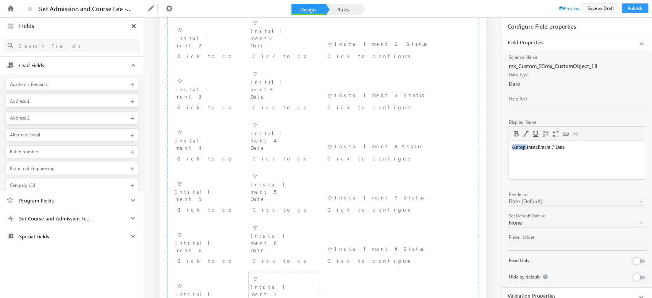
click at [513, 150] on body "&nbsp;Intstallment 7 Date" at bounding box center [577, 147] width 130 height 6
click at [639, 277] on div at bounding box center [636, 277] width 7 height 7
click at [643, 278] on button at bounding box center [639, 277] width 11 height 3
drag, startPoint x: 527, startPoint y: 149, endPoint x: 512, endPoint y: 147, distance: 15.0
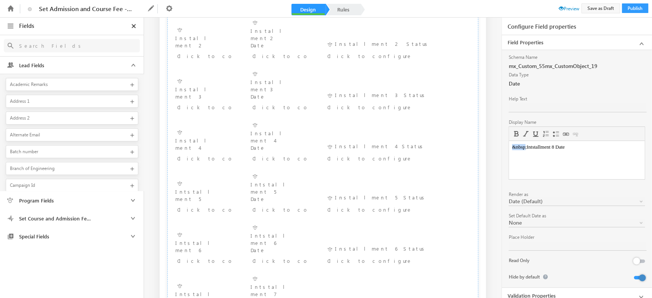
click at [512, 147] on body "&nbsp;Intstallment 8 Date" at bounding box center [577, 147] width 130 height 6
click at [642, 279] on div at bounding box center [635, 278] width 20 height 11
click at [639, 277] on div at bounding box center [636, 277] width 7 height 7
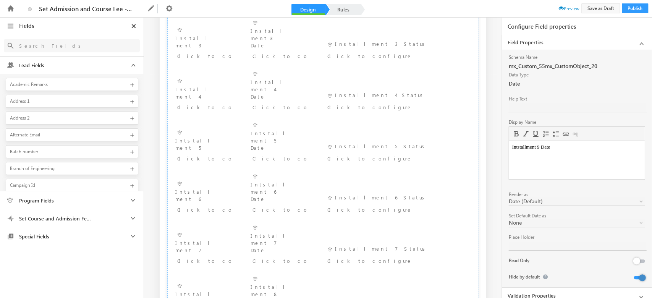
drag, startPoint x: 528, startPoint y: 147, endPoint x: 1015, endPoint y: 298, distance: 509.7
click at [509, 153] on html "&nbsp;Intstallment 10 Date" at bounding box center [577, 147] width 136 height 12
click at [643, 277] on button at bounding box center [639, 277] width 11 height 3
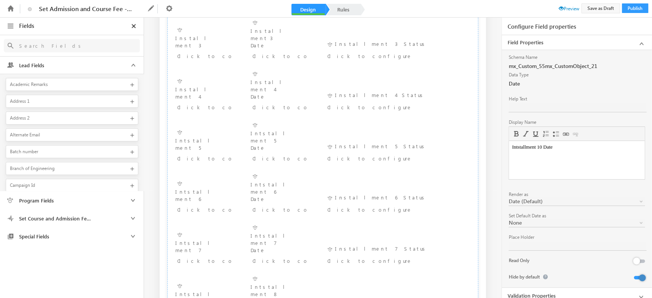
click at [520, 148] on body "Intstallment 9 Date" at bounding box center [577, 147] width 130 height 6
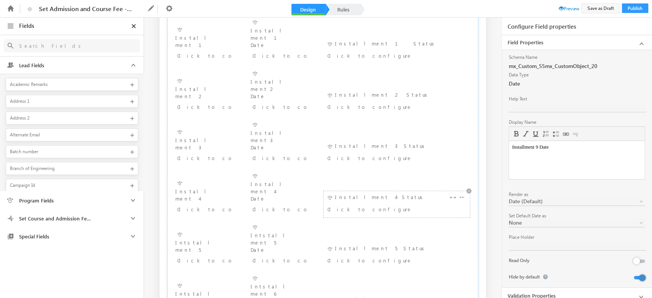
click at [390, 204] on div "Click to configure" at bounding box center [384, 208] width 114 height 9
click at [398, 256] on div "Click to configure" at bounding box center [384, 260] width 114 height 9
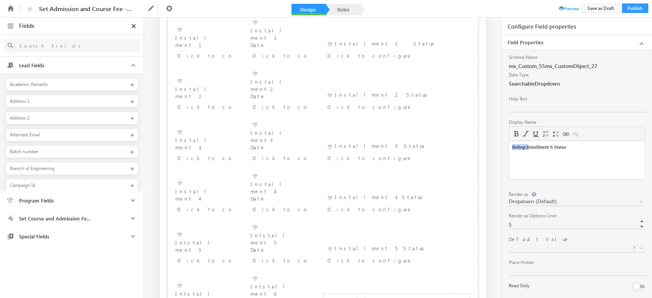
drag, startPoint x: 529, startPoint y: 147, endPoint x: 510, endPoint y: 153, distance: 19.1
click at [510, 153] on html "&nbsp;Installment 6 Status" at bounding box center [577, 147] width 136 height 12
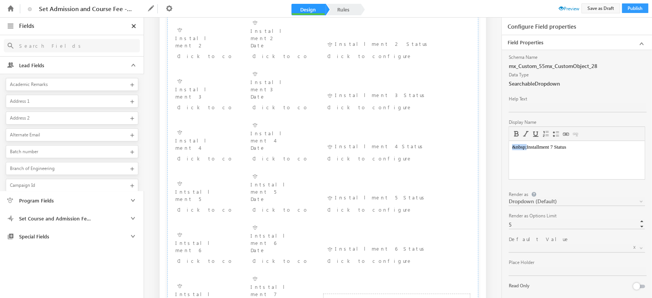
drag, startPoint x: 528, startPoint y: 149, endPoint x: 1013, endPoint y: 292, distance: 506.0
click at [509, 152] on html "&nbsp;Installment 7 Status" at bounding box center [577, 147] width 136 height 12
drag, startPoint x: 527, startPoint y: 148, endPoint x: 1008, endPoint y: 292, distance: 502.6
click at [509, 152] on html "&nbsp;Installment 8 Status" at bounding box center [577, 147] width 136 height 12
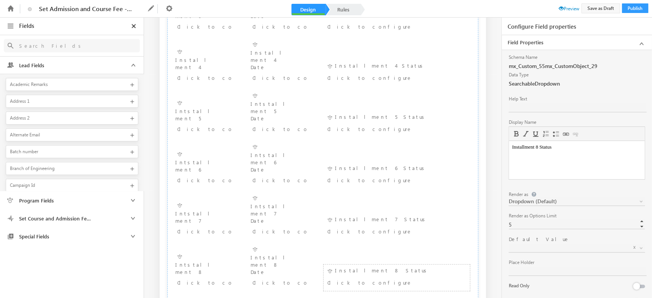
scroll to position [662, 0]
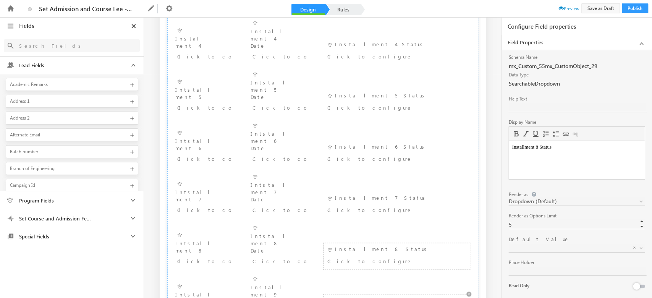
drag, startPoint x: 527, startPoint y: 148, endPoint x: 1014, endPoint y: 290, distance: 507.9
click at [509, 149] on html "&nbsp;Installment 9 Status" at bounding box center [577, 147] width 136 height 12
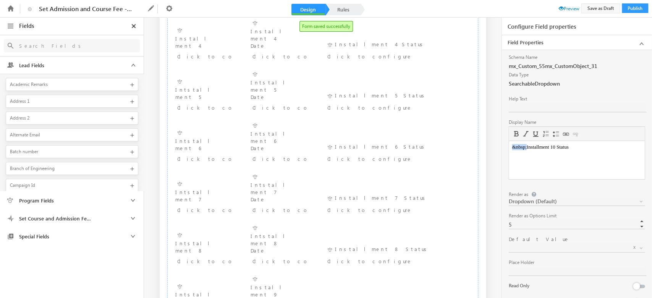
drag, startPoint x: 528, startPoint y: 150, endPoint x: 508, endPoint y: 151, distance: 20.3
click at [509, 151] on html "&nbsp;Installment 10 Status" at bounding box center [577, 147] width 136 height 12
click at [592, 7] on button "Save as Draft" at bounding box center [601, 8] width 39 height 10
click at [567, 10] on span "Preview" at bounding box center [569, 9] width 21 height 6
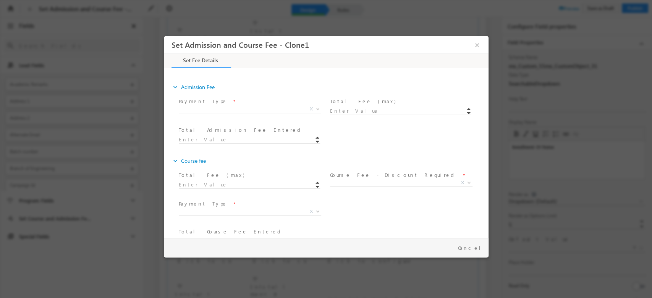
scroll to position [153, 0]
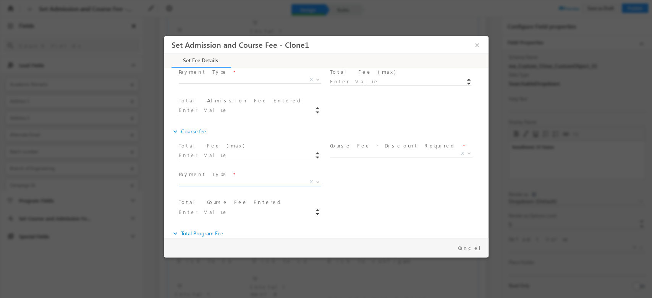
click at [300, 183] on span "X" at bounding box center [249, 182] width 143 height 8
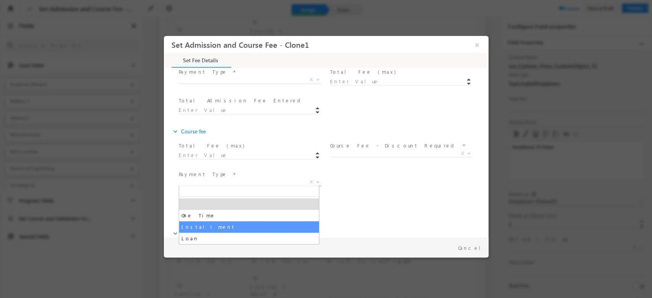
select select "Installment"
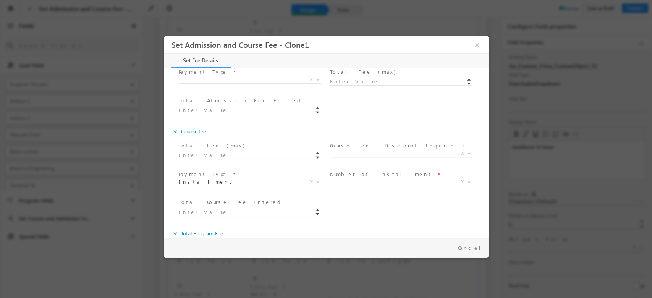
click at [360, 181] on span "X" at bounding box center [401, 182] width 143 height 8
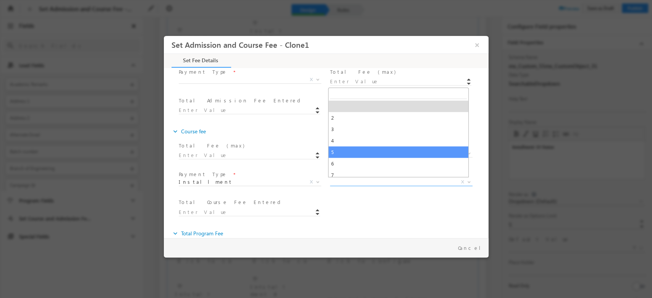
select select "5"
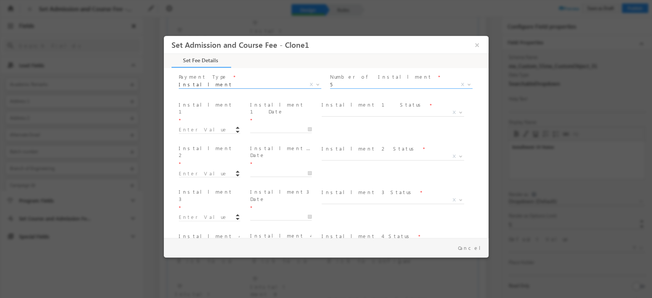
scroll to position [254, 0]
click at [208, 122] on input at bounding box center [209, 126] width 62 height 8
type input "20.00"
click at [206, 166] on input at bounding box center [209, 170] width 62 height 8
type input "10.00"
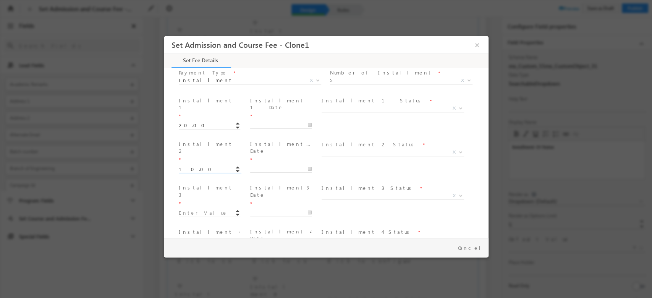
type input "30"
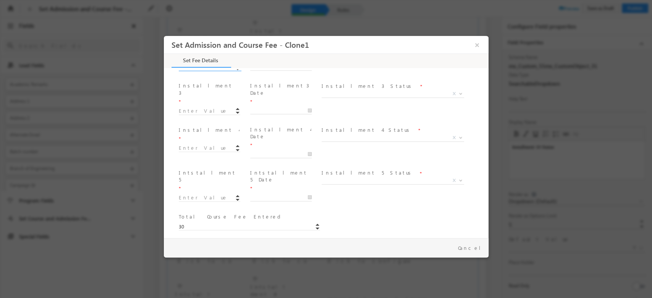
scroll to position [306, 0]
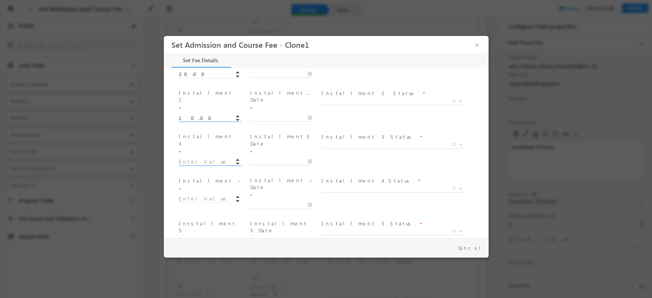
drag, startPoint x: 199, startPoint y: 114, endPoint x: 200, endPoint y: 118, distance: 3.9
click at [199, 158] on input at bounding box center [209, 162] width 62 height 8
type input "10.00"
type input "40"
drag, startPoint x: 192, startPoint y: 145, endPoint x: 201, endPoint y: 145, distance: 8.8
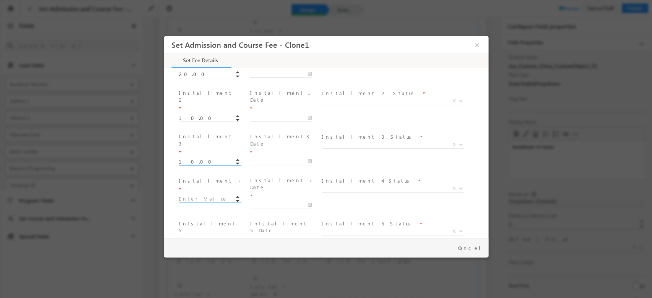
click at [192, 195] on input at bounding box center [209, 199] width 62 height 8
type input "10.00"
type input "50"
click at [196, 244] on div at bounding box center [212, 248] width 68 height 9
click at [206, 245] on input at bounding box center [209, 249] width 62 height 8
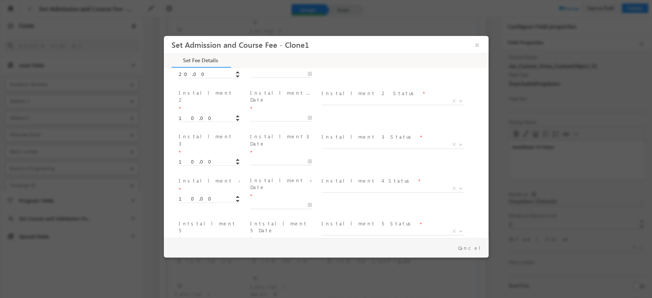
type input "20.00"
type input "50"
click at [341, 262] on div "Loan ID * Total Course Fee Entered * 50" at bounding box center [332, 276] width 311 height 29
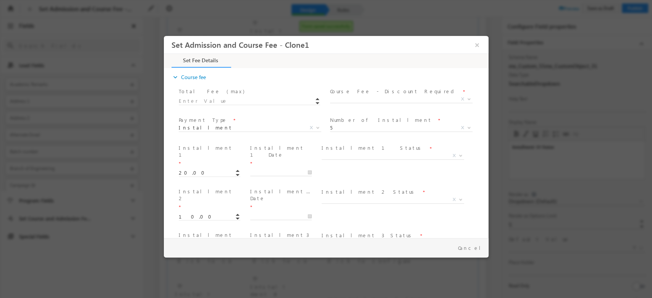
click at [369, 102] on span "Yes No X" at bounding box center [404, 100] width 148 height 9
click at [369, 100] on span "X" at bounding box center [401, 100] width 143 height 8
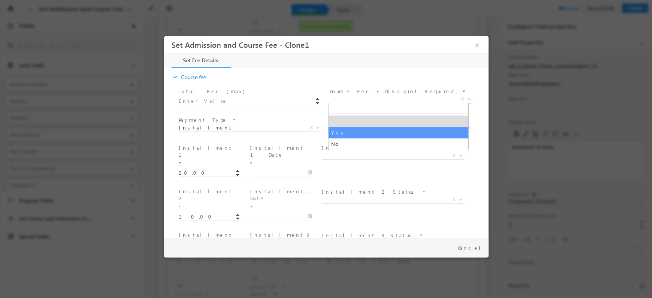
select select "Yes"
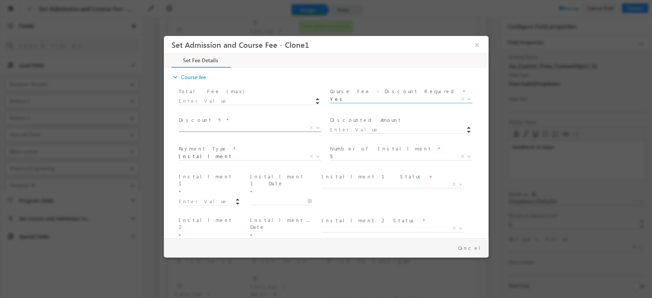
click at [263, 131] on span "X" at bounding box center [252, 129] width 148 height 9
click at [259, 130] on span "X" at bounding box center [249, 128] width 143 height 8
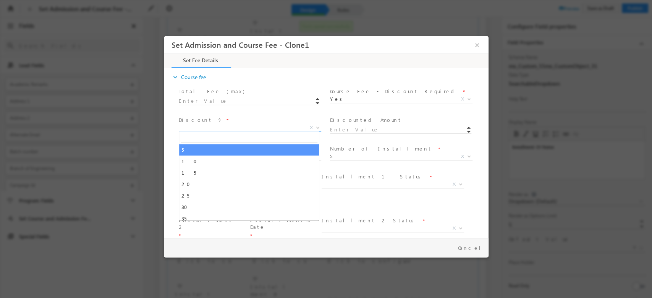
select select "5"
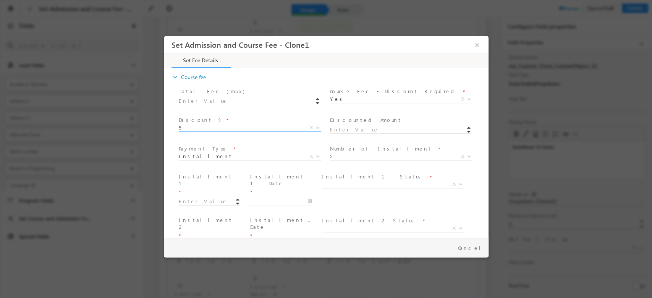
click at [361, 129] on span at bounding box center [404, 129] width 148 height 9
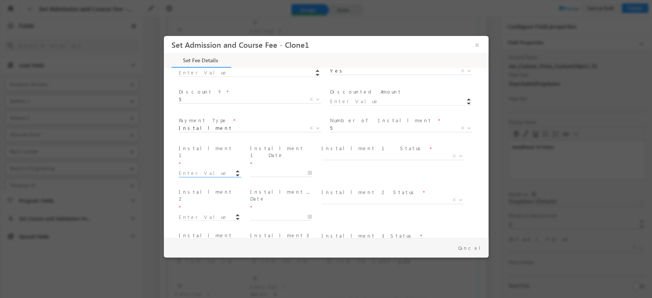
click at [195, 170] on input at bounding box center [209, 174] width 62 height 8
type input "10.00"
click at [205, 214] on input at bounding box center [209, 218] width 62 height 8
type input "10.00"
type input "20"
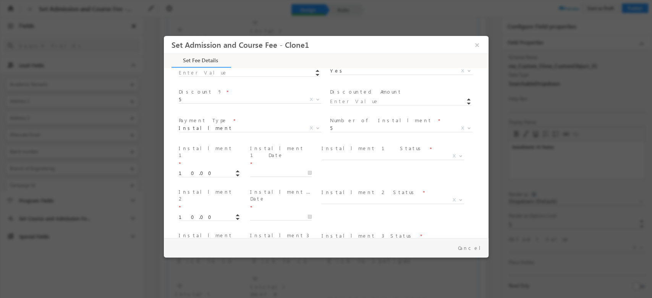
click at [207, 257] on input at bounding box center [209, 261] width 62 height 8
type input "10.00"
type input "30"
drag, startPoint x: 193, startPoint y: 192, endPoint x: 201, endPoint y: 194, distance: 7.8
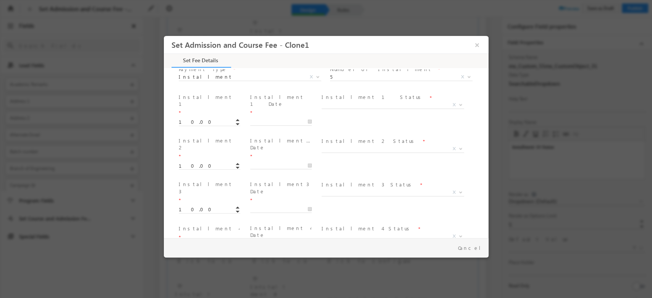
click at [193, 243] on input at bounding box center [209, 247] width 62 height 8
type input "10.00"
type input "40"
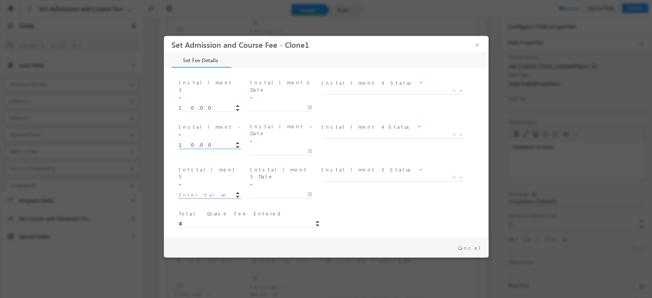
drag, startPoint x: 202, startPoint y: 118, endPoint x: 204, endPoint y: 123, distance: 5.0
click at [202, 191] on input at bounding box center [209, 195] width 62 height 8
type input "10.00"
type input "40"
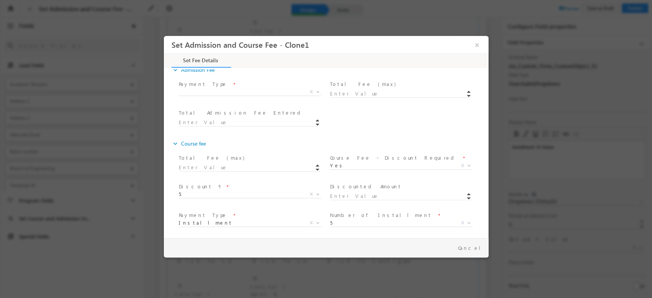
scroll to position [134, 0]
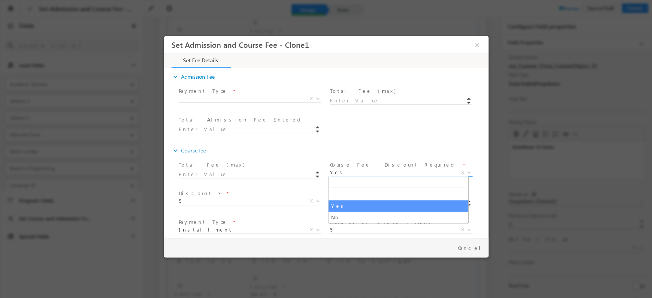
click at [374, 171] on span "Yes" at bounding box center [392, 172] width 124 height 7
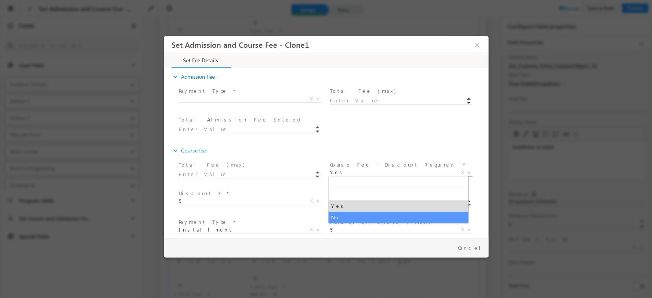
drag, startPoint x: 363, startPoint y: 220, endPoint x: 360, endPoint y: 207, distance: 12.8
select select "No"
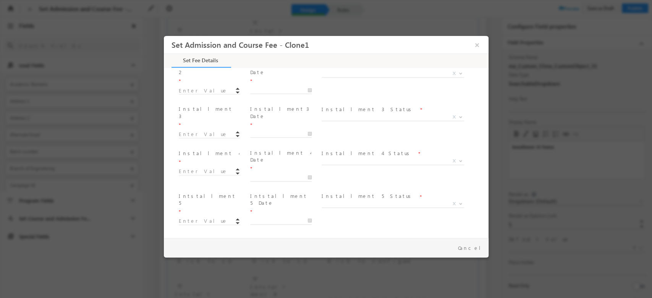
scroll to position [360, 0]
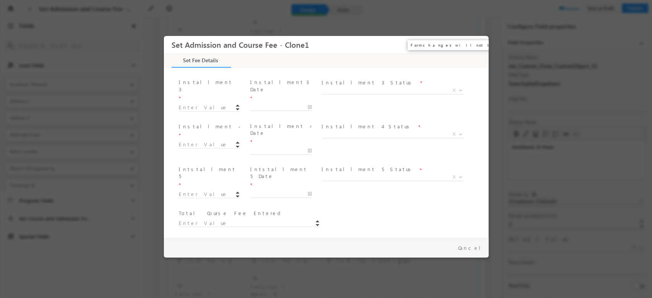
click at [477, 46] on button "×" at bounding box center [476, 45] width 13 height 14
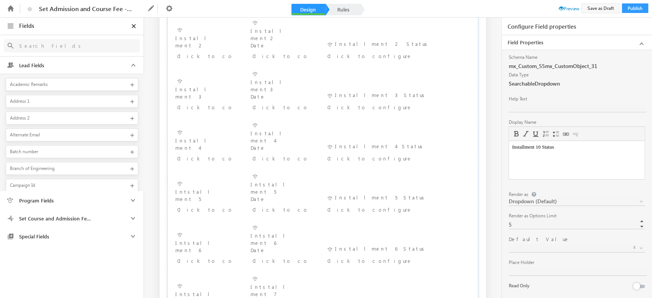
scroll to position [407, 0]
click at [403, 139] on li "Course Fee - Installment 1 Status Installment 1 Status Click to configure" at bounding box center [396, 152] width 147 height 27
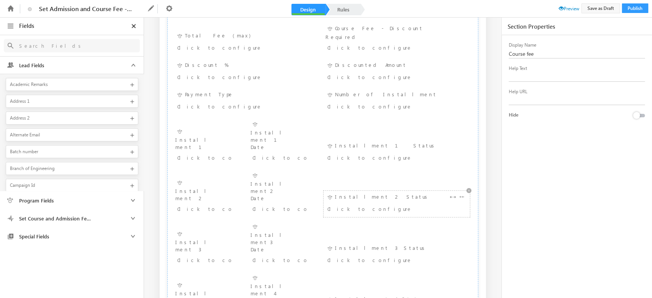
click at [390, 190] on li "Course Fee - Installment 2 Status Installment 2 Status Click to configure" at bounding box center [396, 203] width 147 height 27
click at [387, 204] on div "Click to configure" at bounding box center [384, 208] width 114 height 9
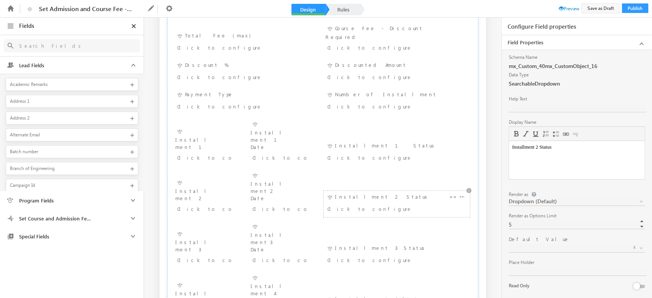
scroll to position [0, 0]
click at [371, 255] on div "Click to configure" at bounding box center [384, 259] width 114 height 9
click at [284, 248] on div "Click to configure" at bounding box center [280, 252] width 54 height 9
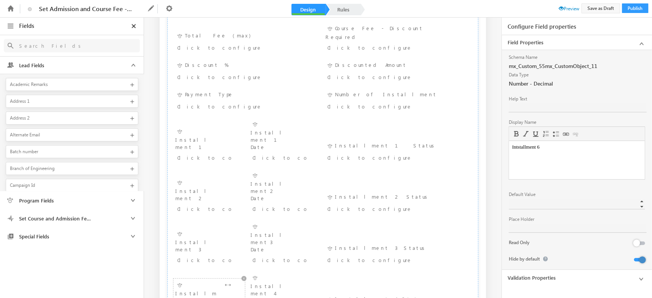
click at [193, 280] on div "Installment 4 Click to configure" at bounding box center [208, 298] width 67 height 37
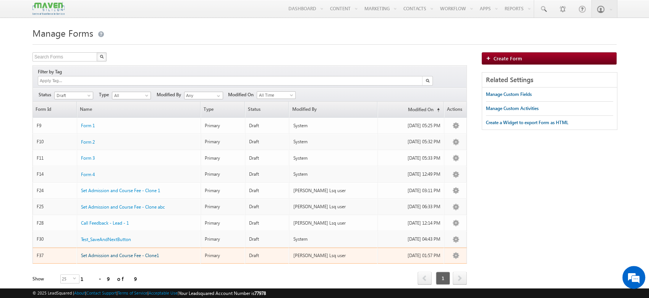
click at [137, 253] on span "Set Admission and Course Fee - Clone1" at bounding box center [120, 256] width 78 height 6
